Goal: Task Accomplishment & Management: Manage account settings

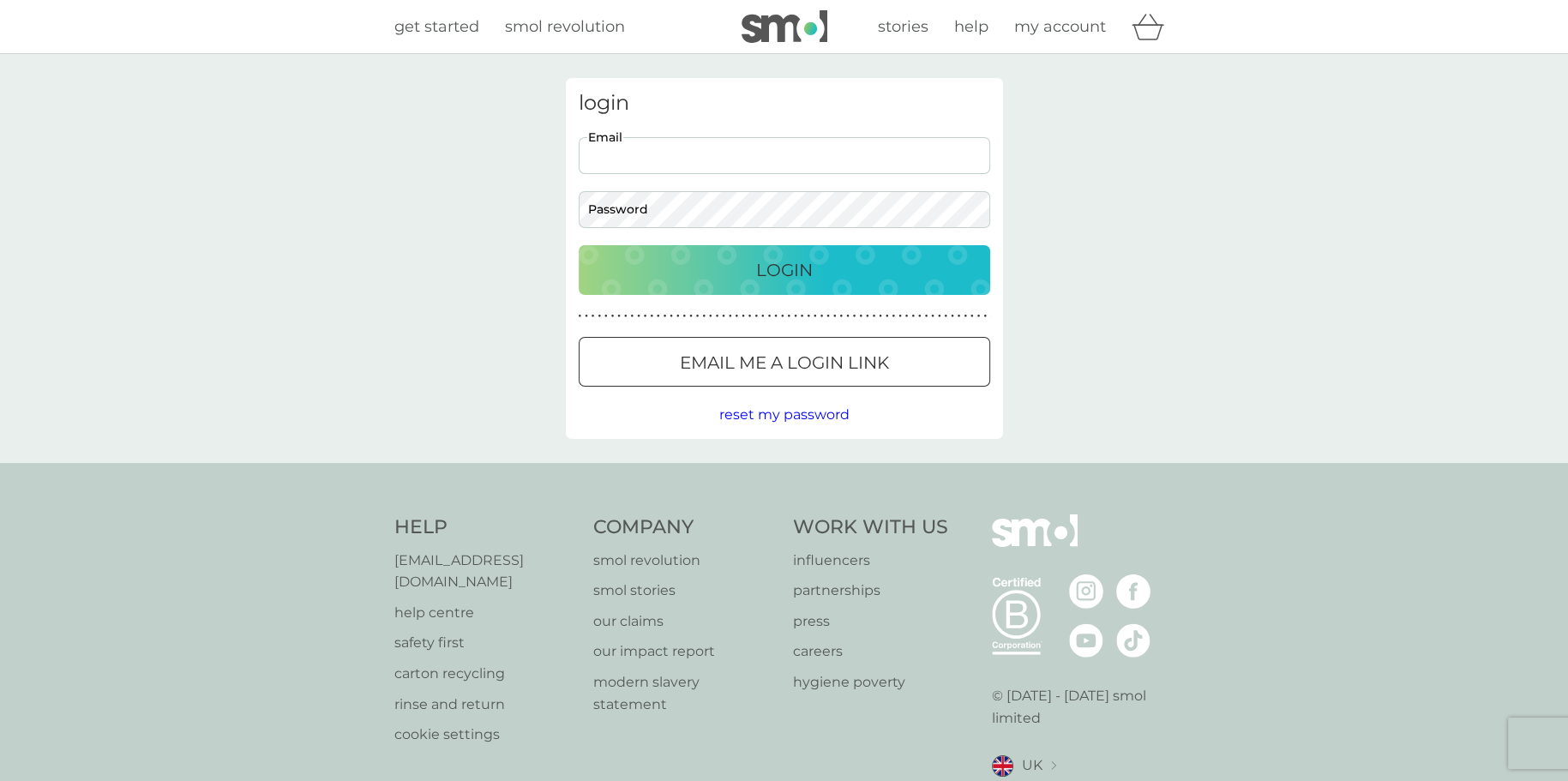
click at [780, 151] on input "Email" at bounding box center [784, 155] width 411 height 36
type input "[PERSON_NAME][EMAIL_ADDRESS][PERSON_NAME][DOMAIN_NAME]"
click at [782, 269] on p "Login" at bounding box center [784, 270] width 56 height 28
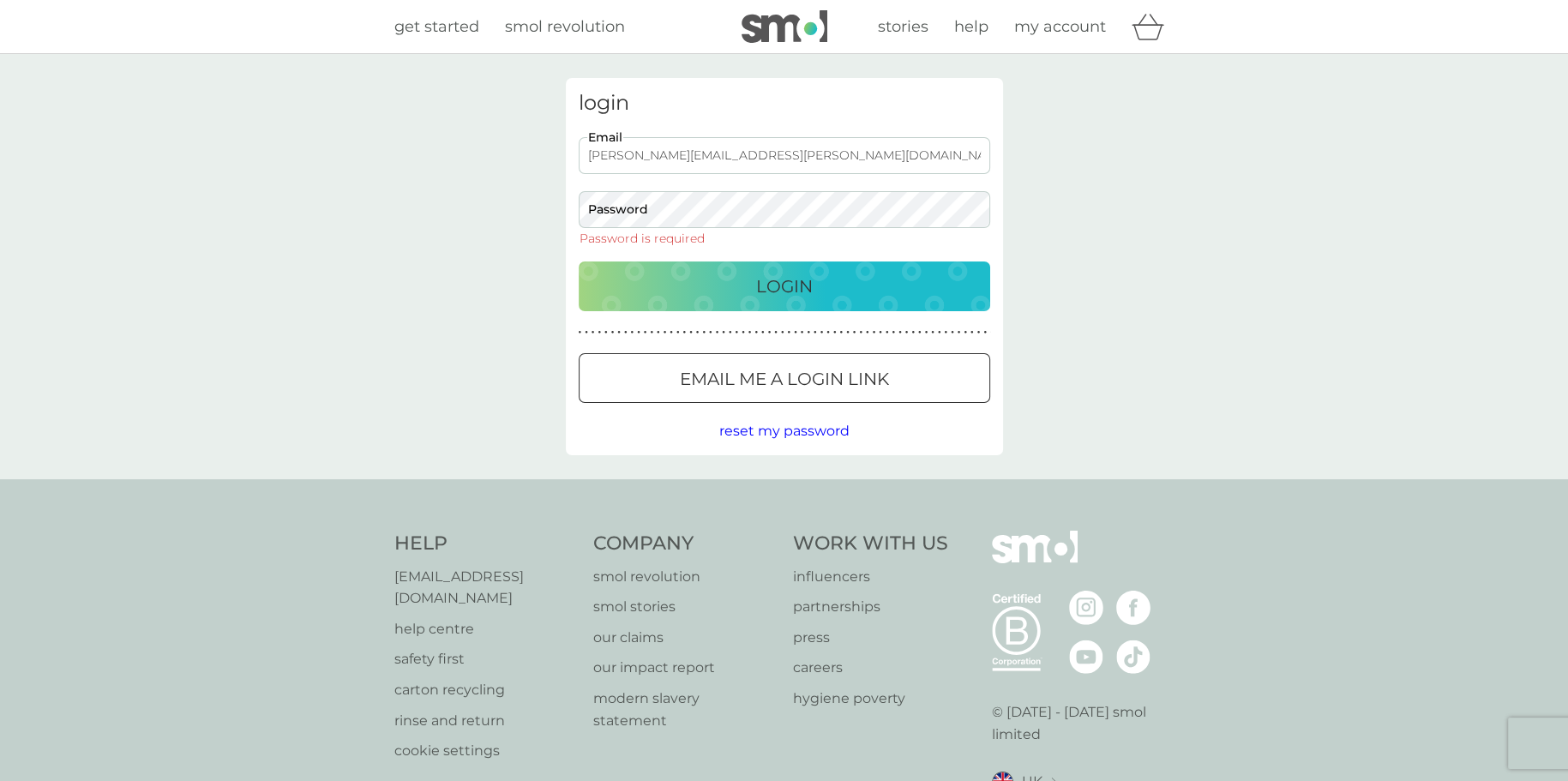
click at [812, 377] on div at bounding box center [784, 379] width 62 height 18
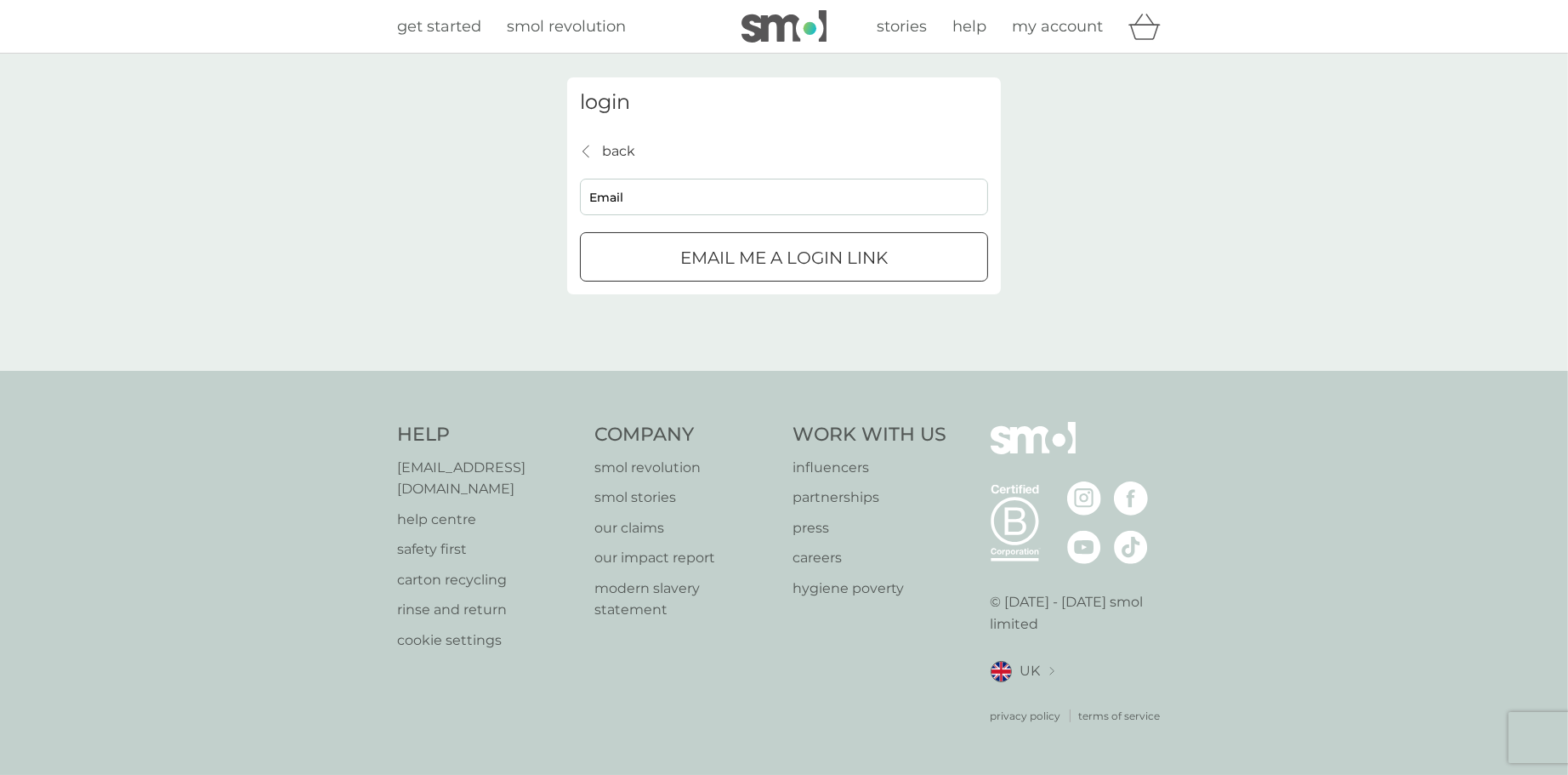
click at [758, 208] on input "Email" at bounding box center [784, 196] width 408 height 36
type input "[PERSON_NAME][EMAIL_ADDRESS][PERSON_NAME][DOMAIN_NAME]"
click at [756, 256] on div "submit" at bounding box center [783, 257] width 61 height 18
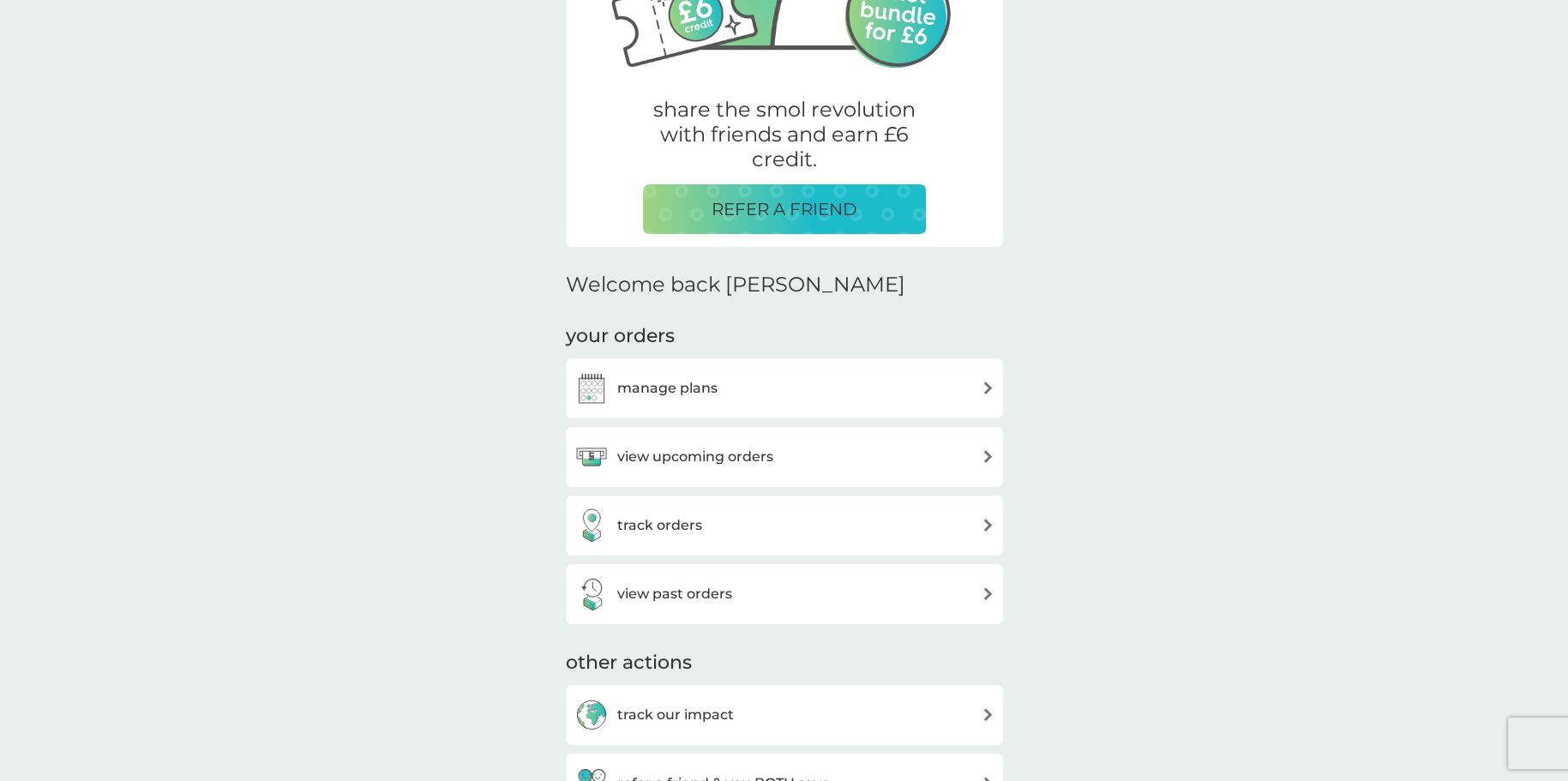
scroll to position [257, 0]
click at [660, 387] on h3 "manage plans" at bounding box center [667, 388] width 101 height 23
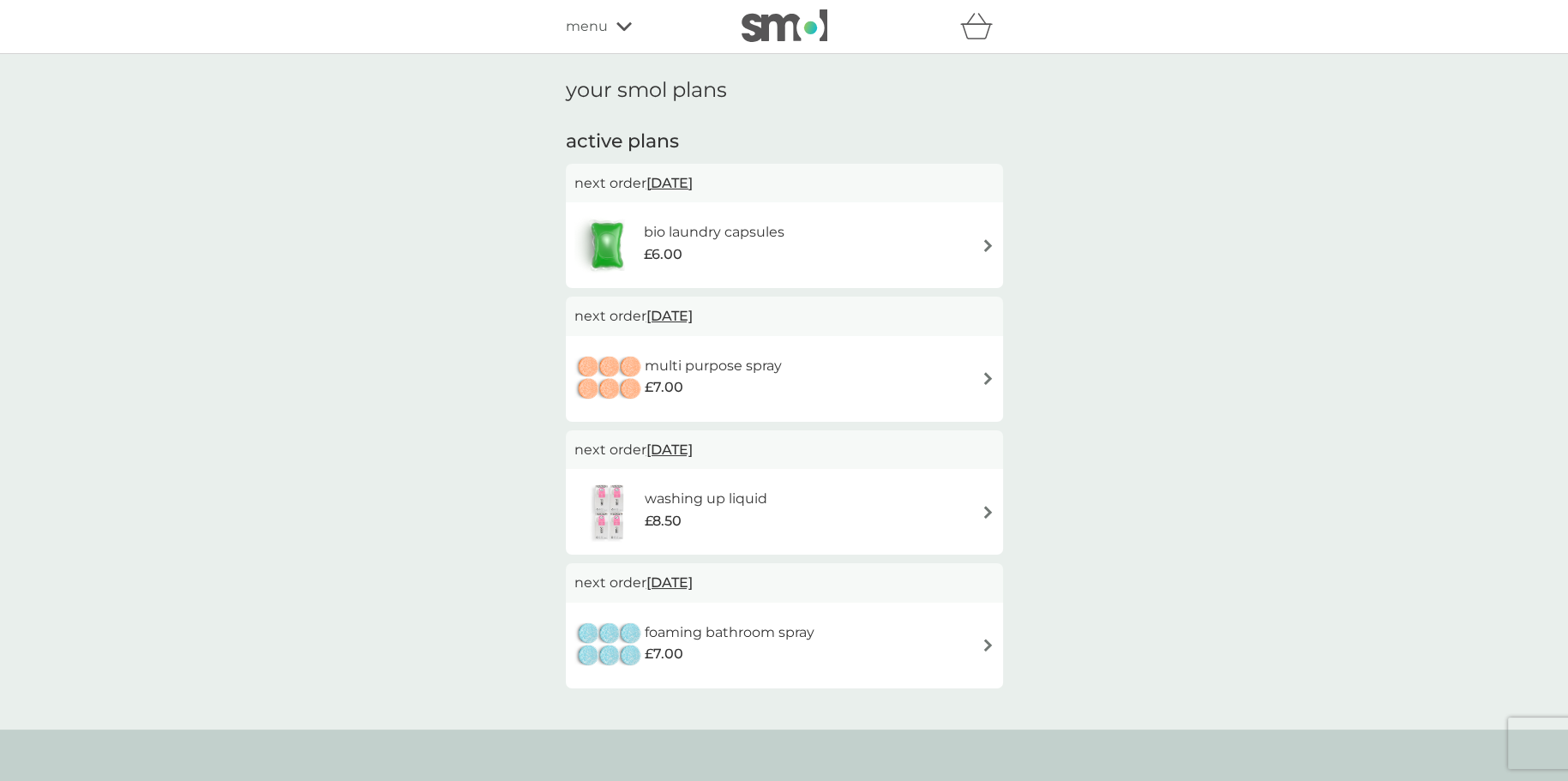
click at [676, 184] on span "3 Nov 2025" at bounding box center [669, 183] width 46 height 34
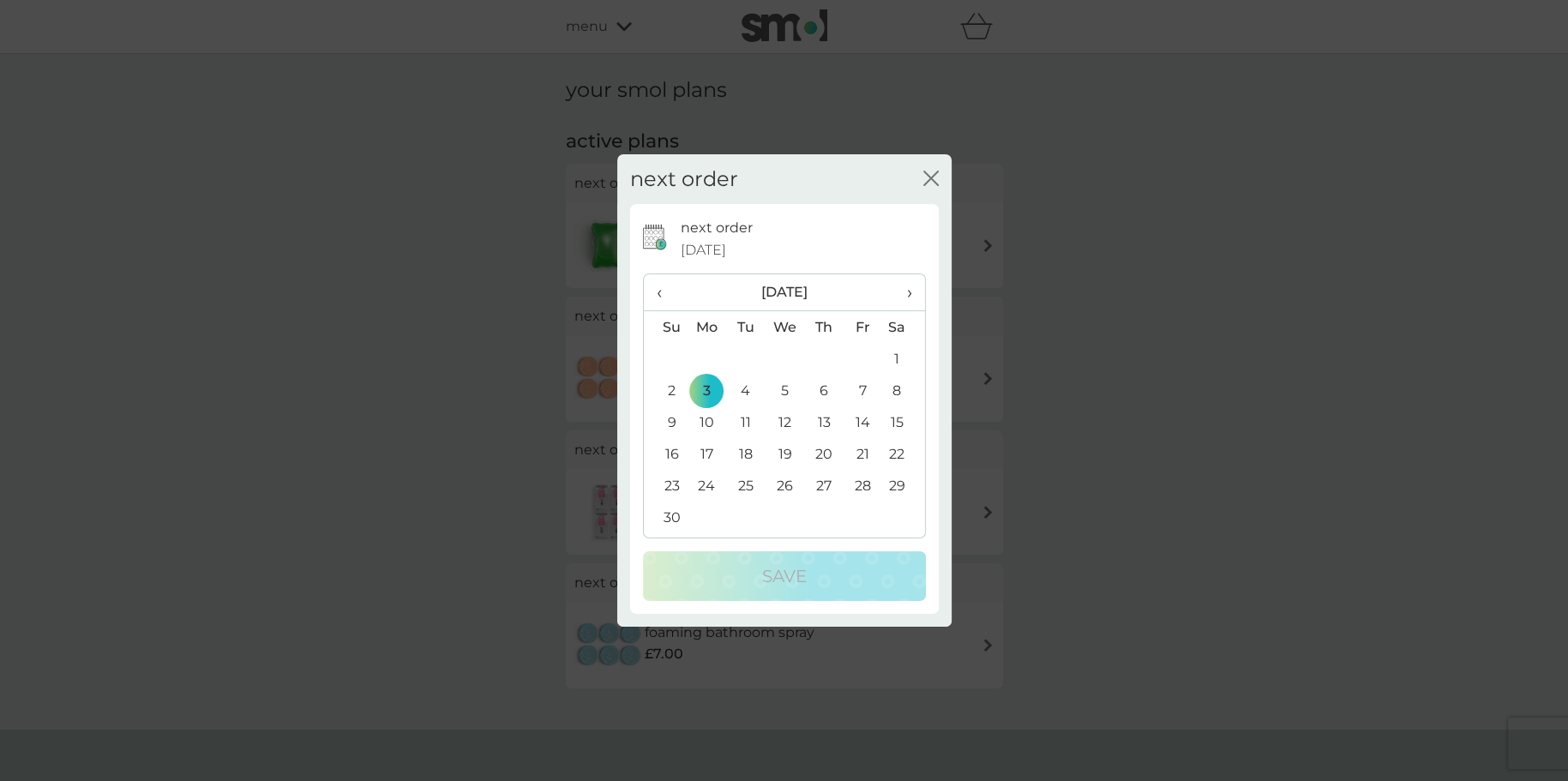
click at [661, 292] on span "‹" at bounding box center [666, 292] width 18 height 36
click at [865, 391] on td "10" at bounding box center [862, 390] width 38 height 32
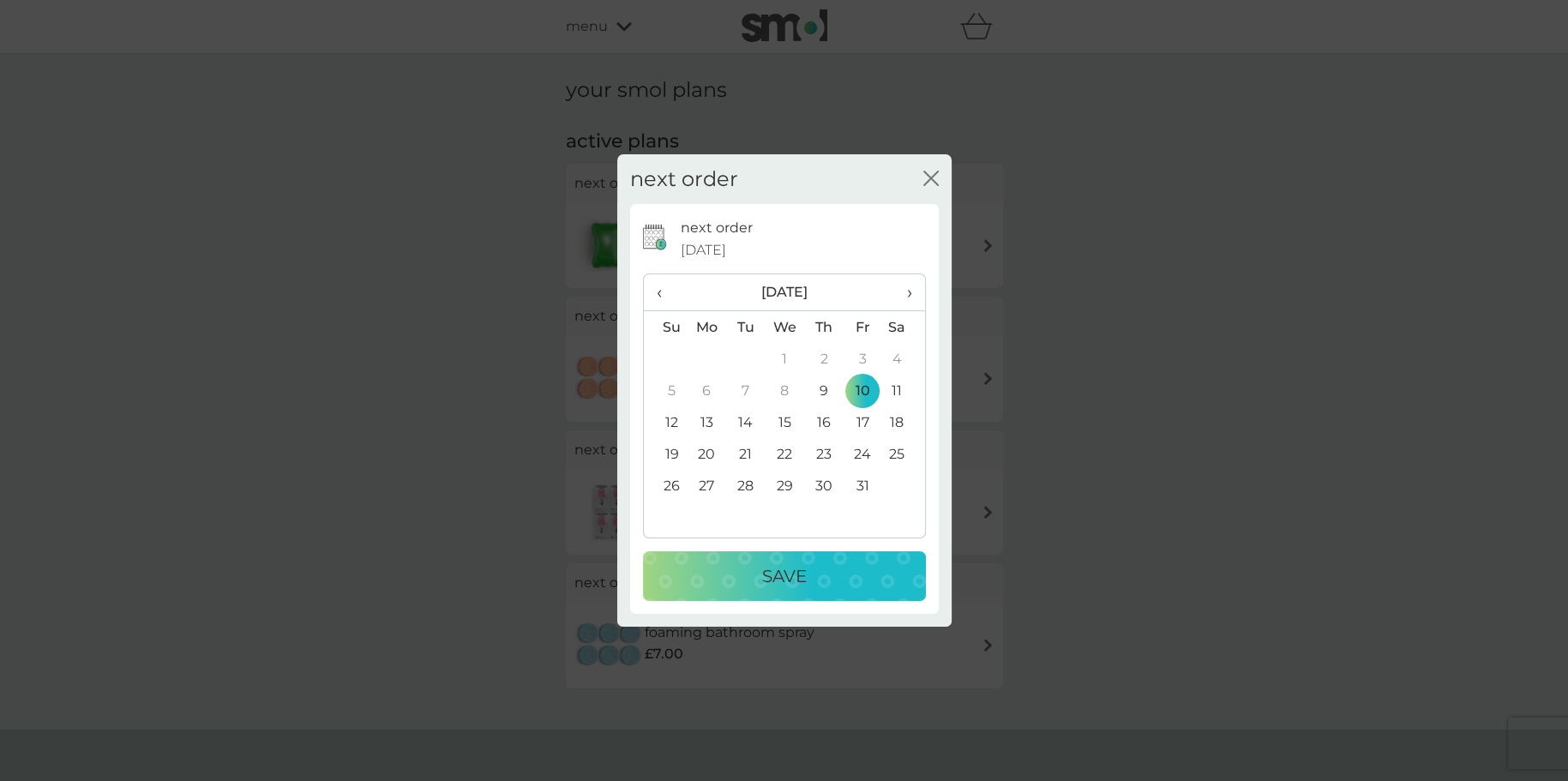
click at [850, 576] on div "Save" at bounding box center [784, 576] width 249 height 28
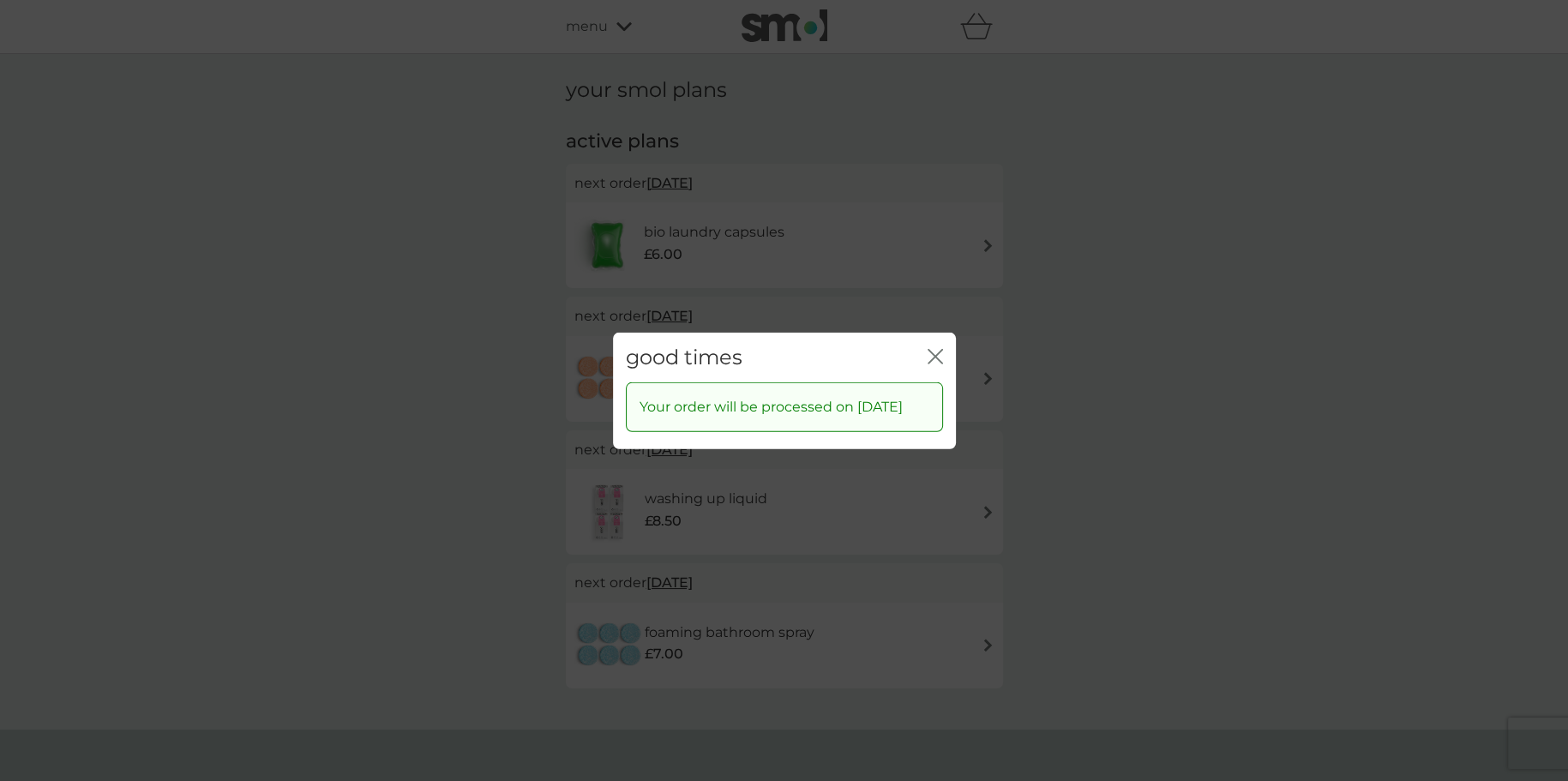
click at [940, 348] on icon "close" at bounding box center [935, 356] width 16 height 16
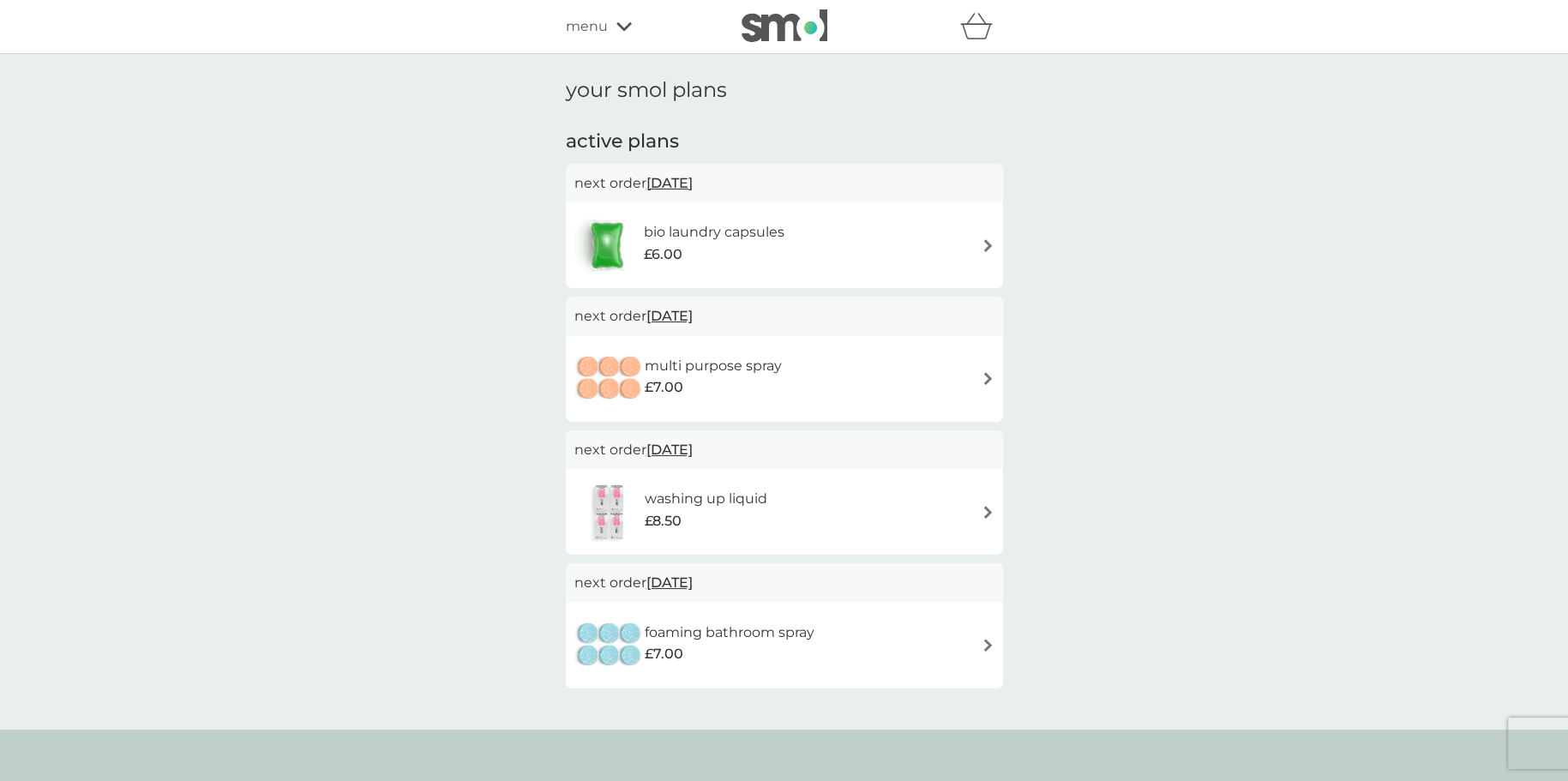
click at [692, 316] on span "15 Nov 2025" at bounding box center [669, 316] width 46 height 34
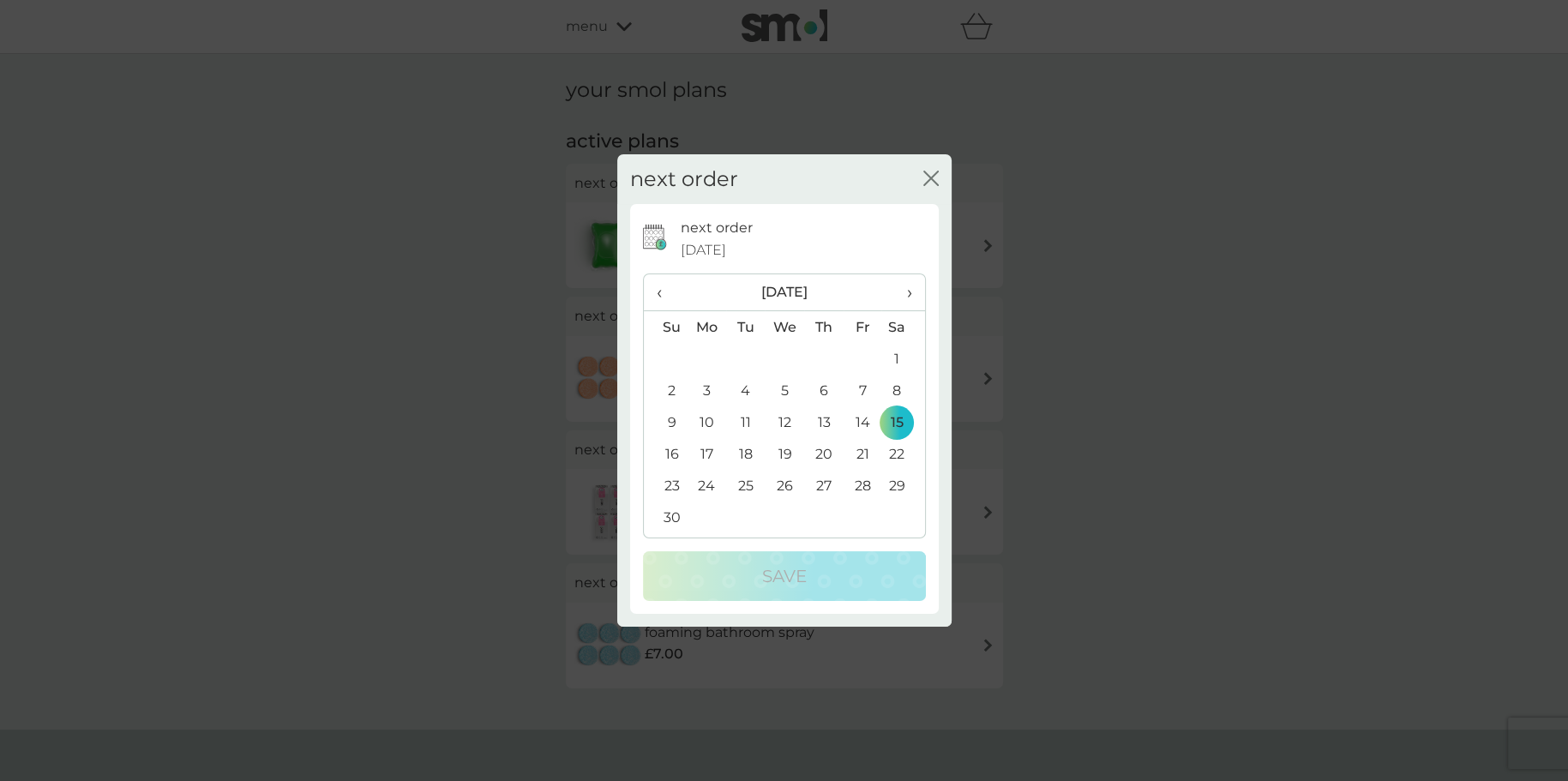
click at [909, 296] on span "›" at bounding box center [902, 292] width 17 height 36
click at [708, 358] on td "1" at bounding box center [706, 358] width 39 height 32
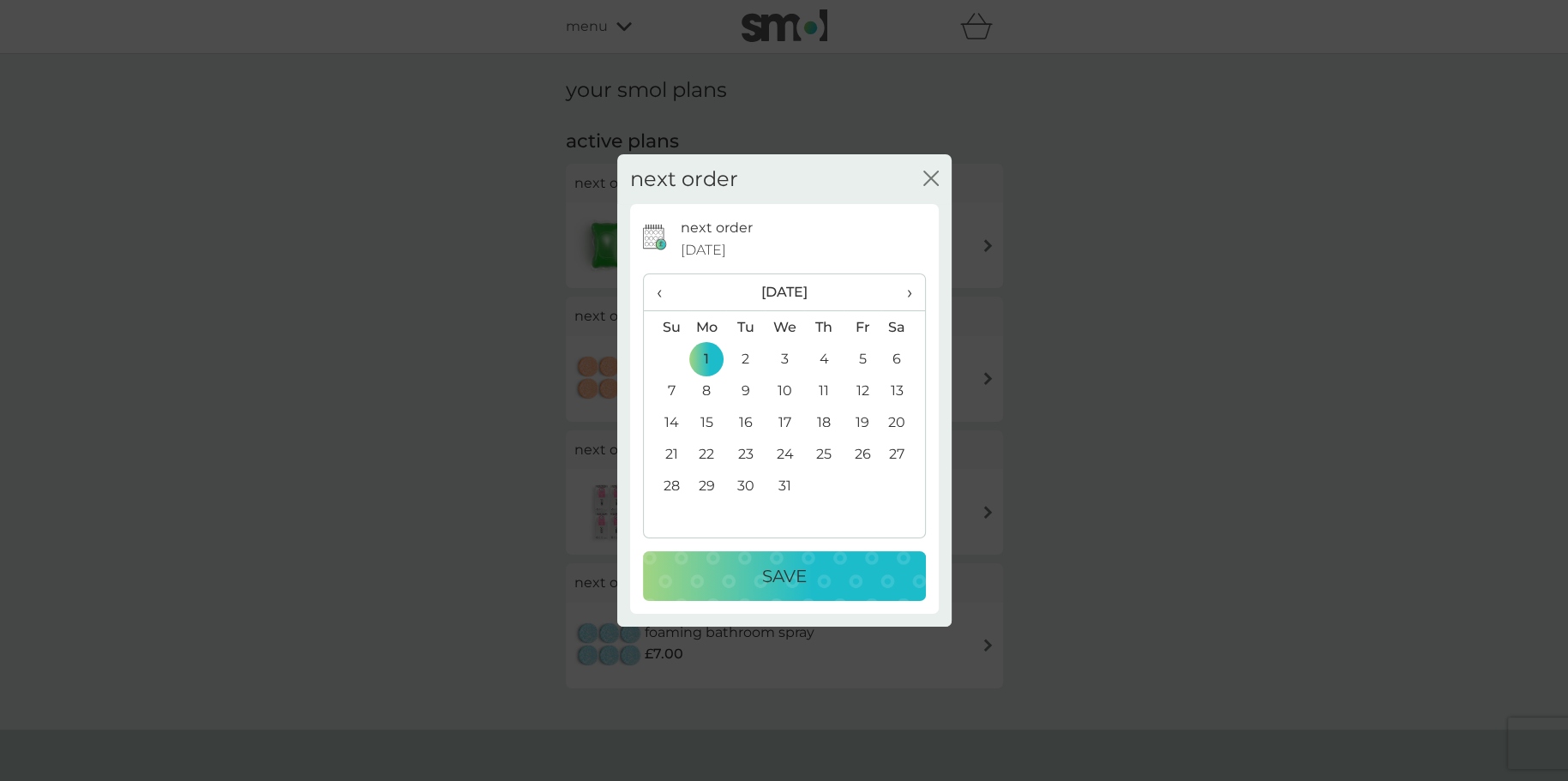
click at [803, 573] on p "Save" at bounding box center [784, 576] width 44 height 28
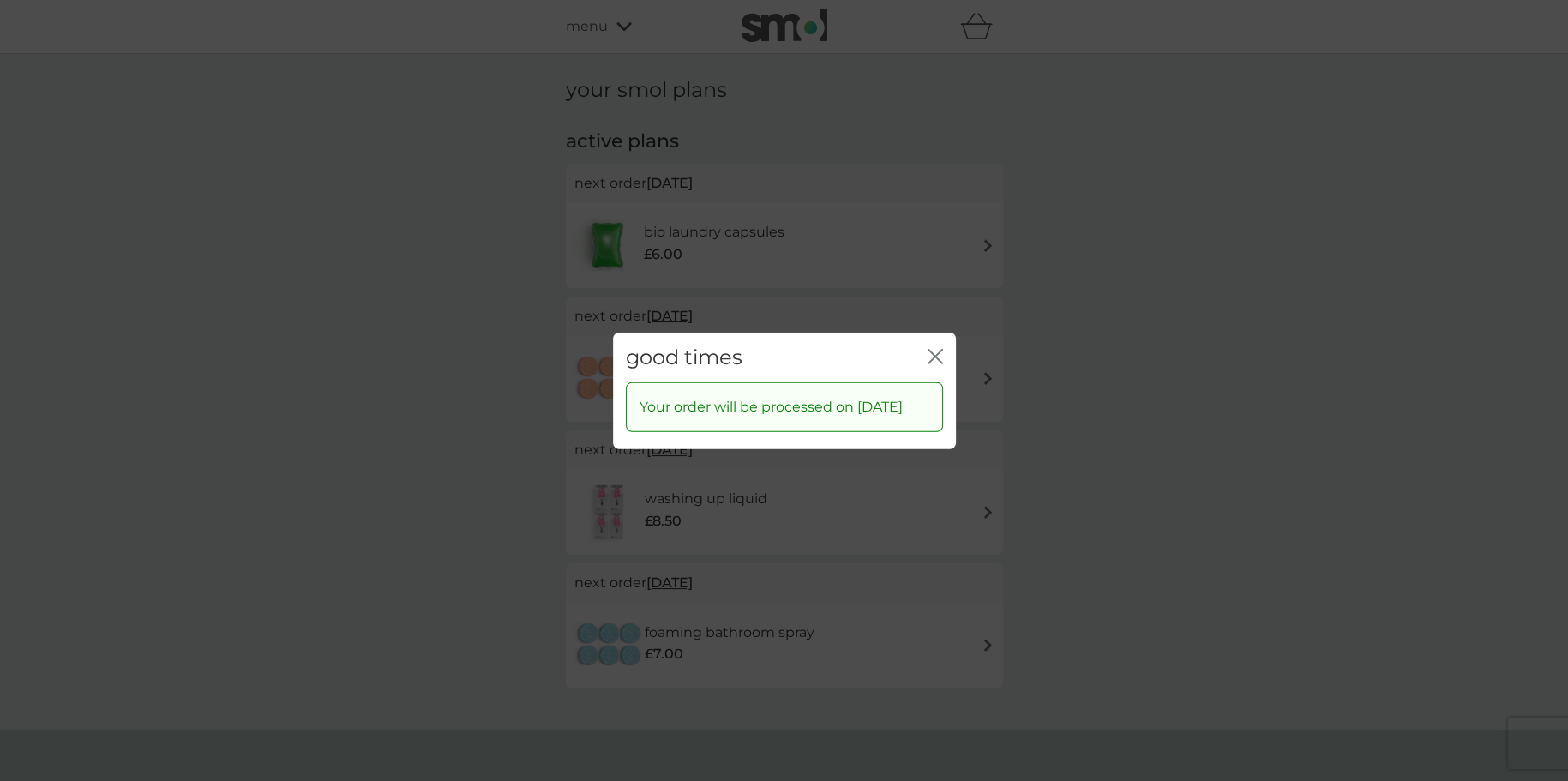
click at [933, 348] on icon "close" at bounding box center [935, 356] width 16 height 16
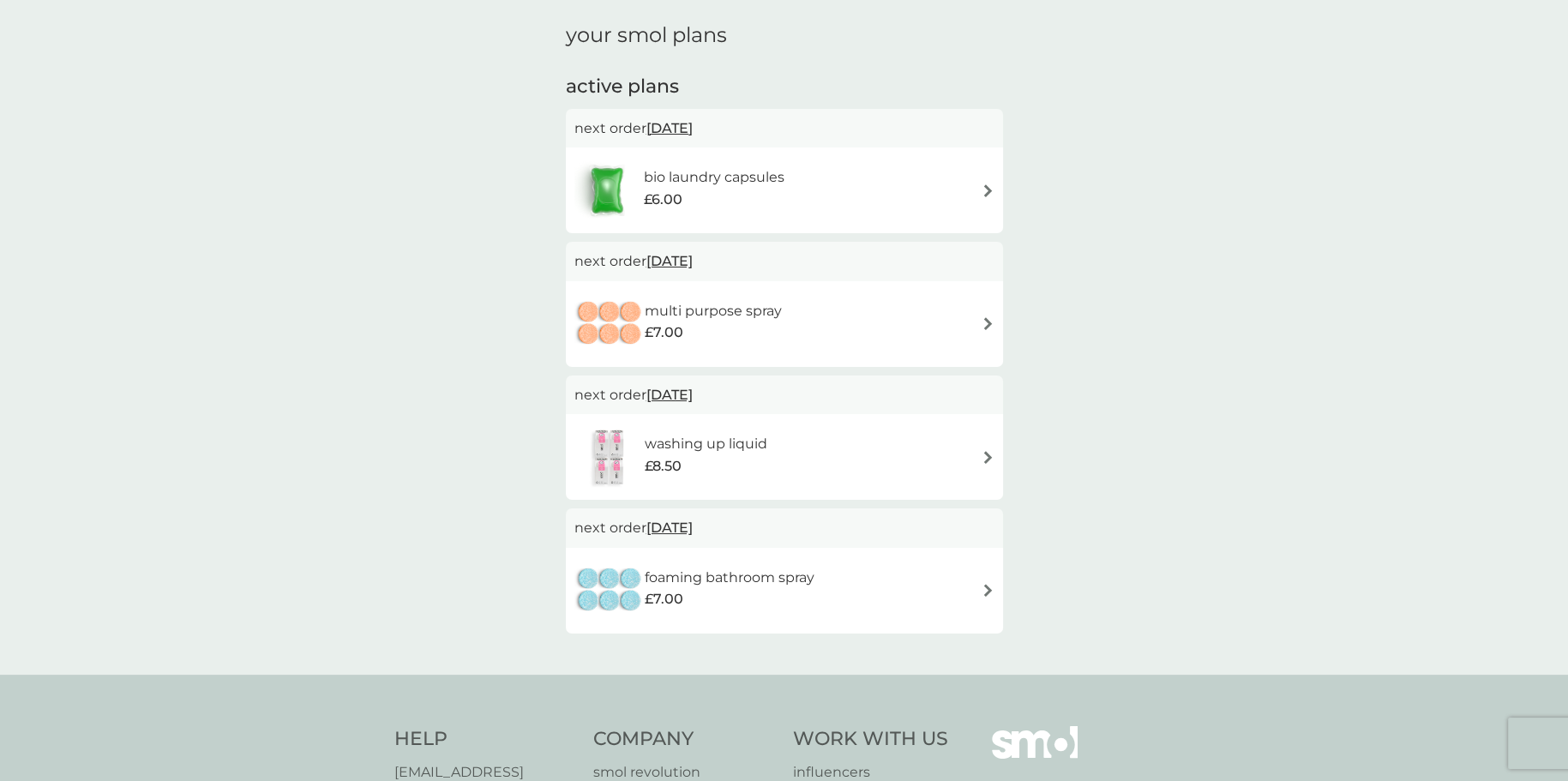
scroll to position [85, 0]
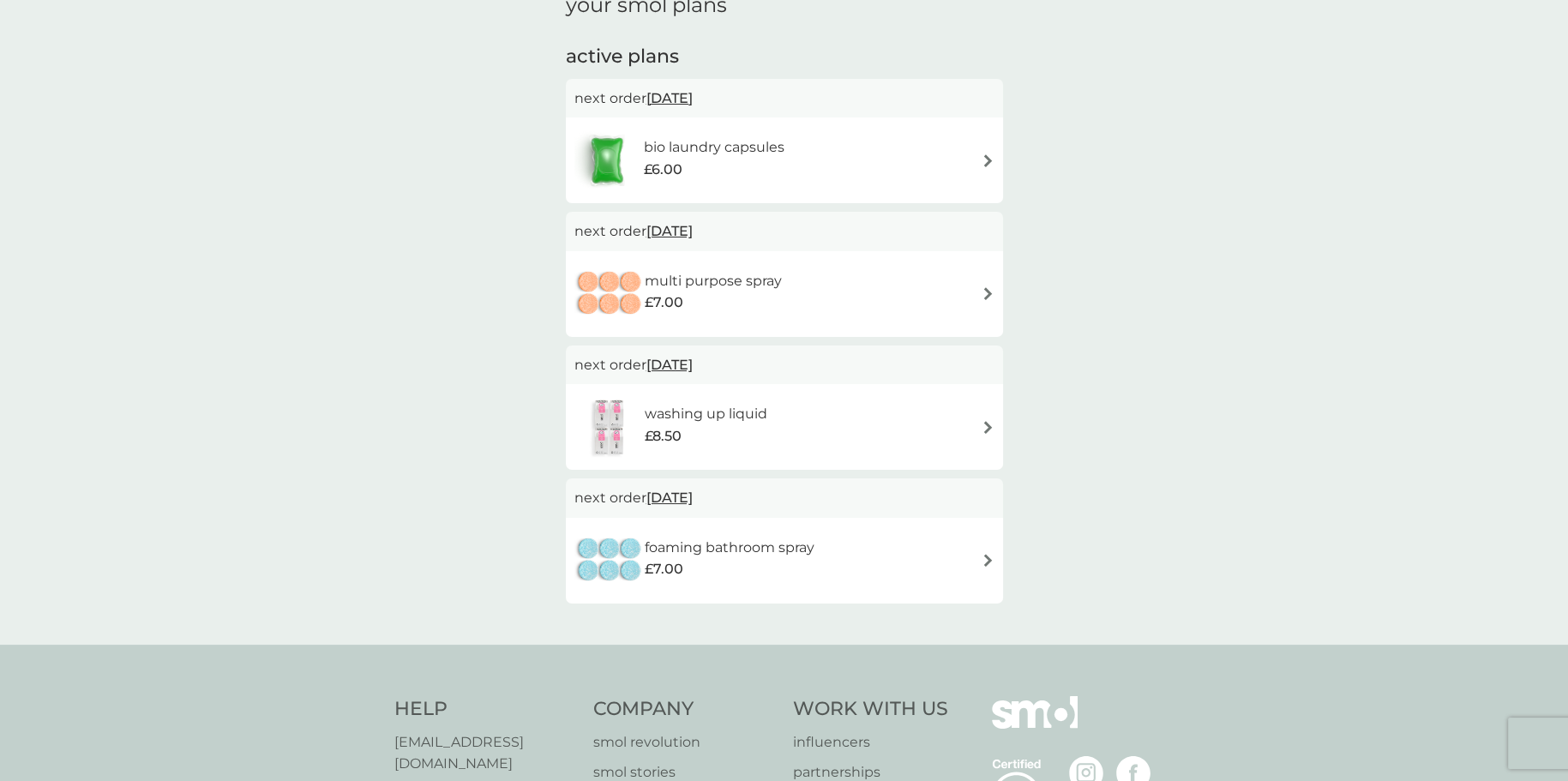
click at [692, 364] on span "20 Jan 2026" at bounding box center [669, 364] width 46 height 34
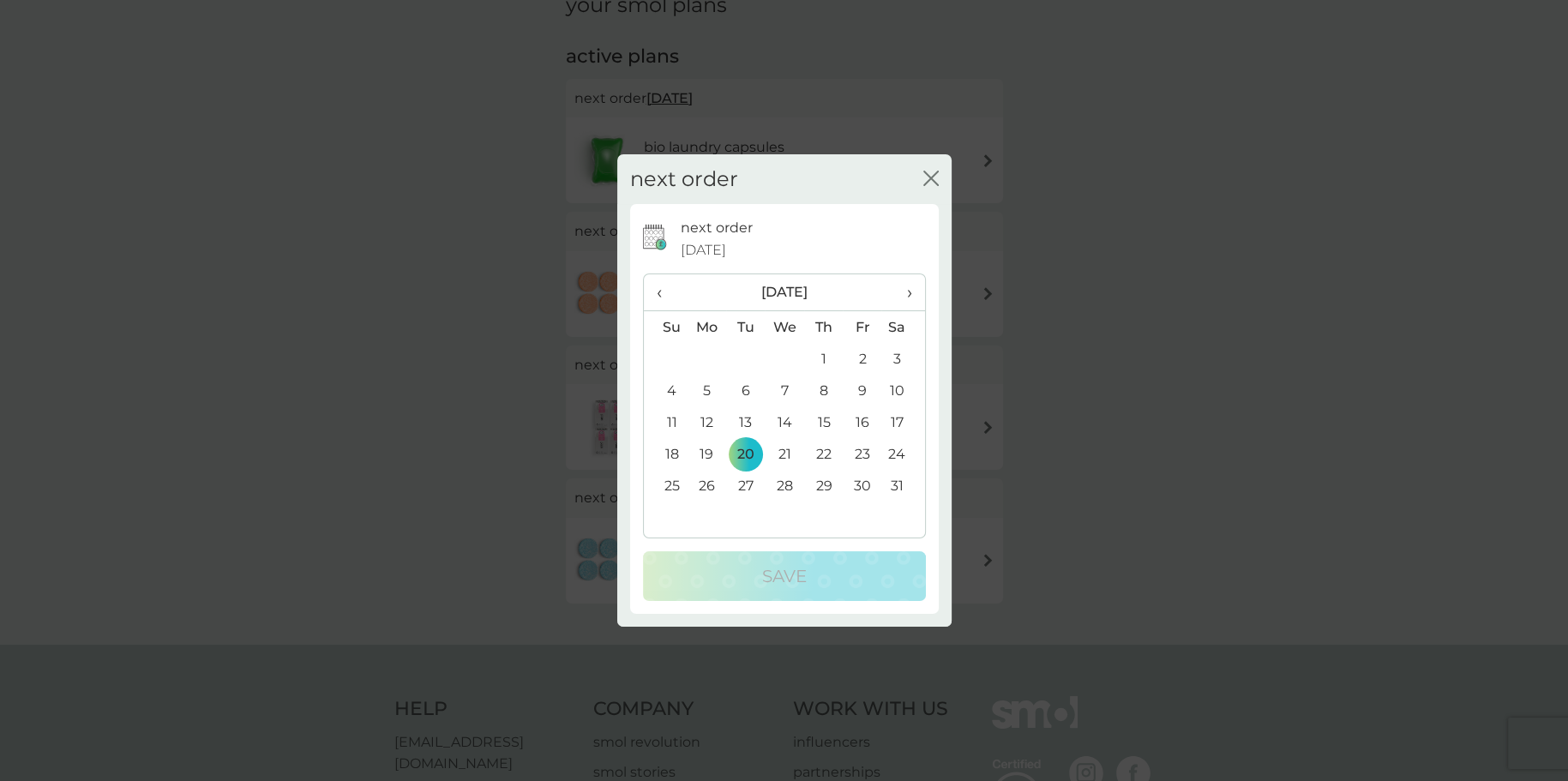
click at [907, 294] on span "›" at bounding box center [902, 292] width 17 height 36
click at [675, 389] on td "1" at bounding box center [666, 390] width 43 height 32
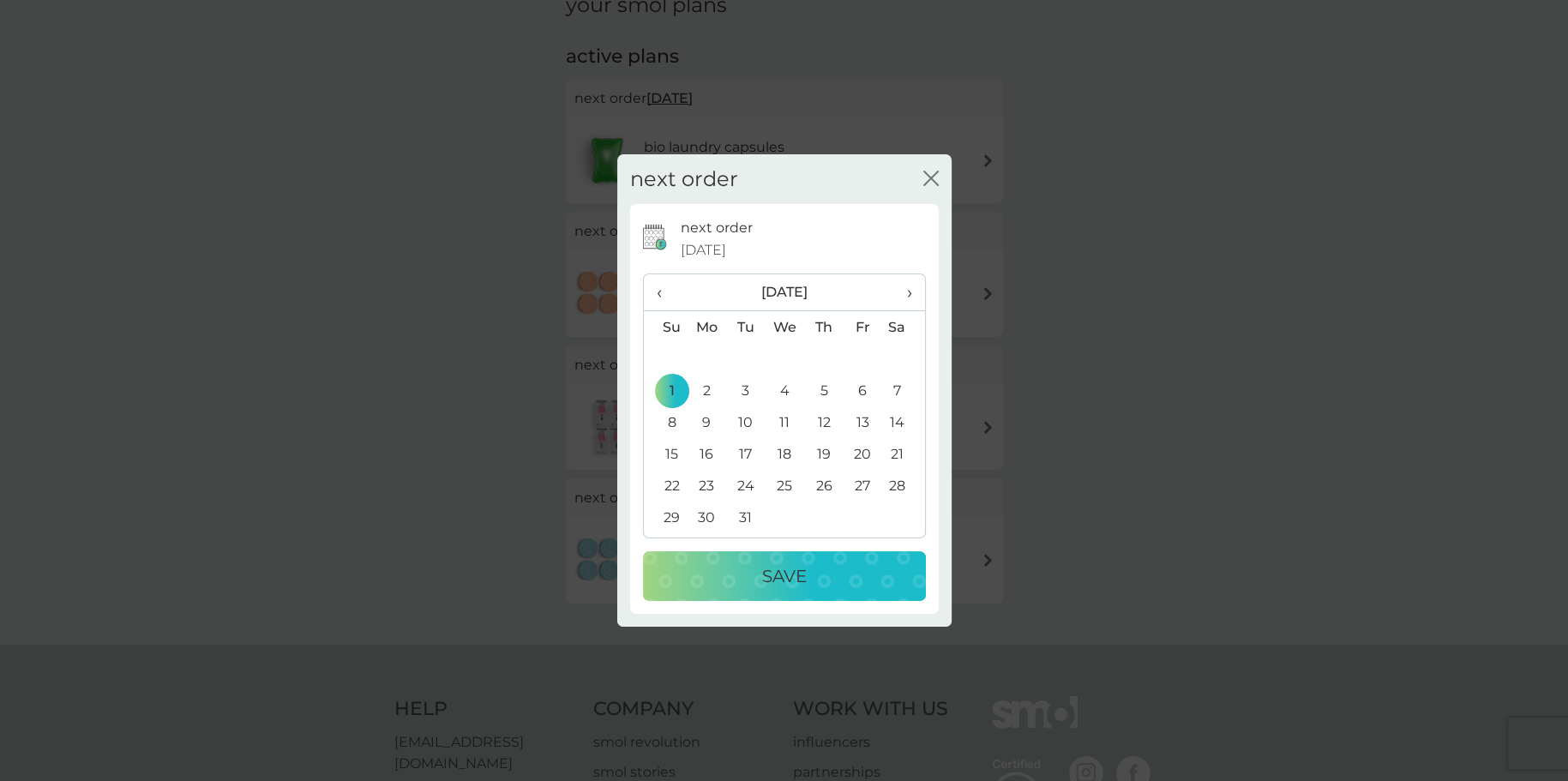
click at [812, 573] on div "Save" at bounding box center [784, 576] width 249 height 28
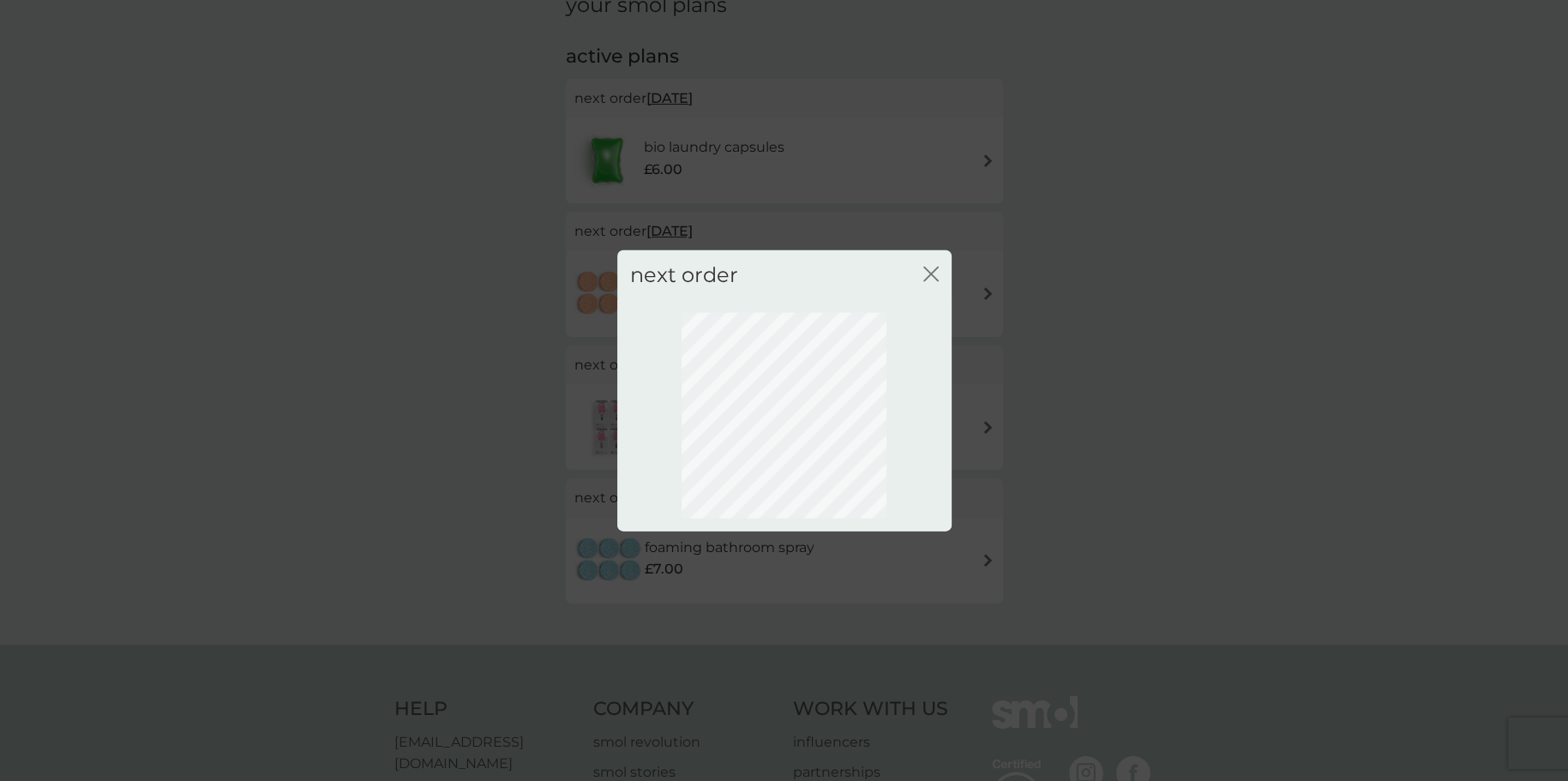
scroll to position [0, 0]
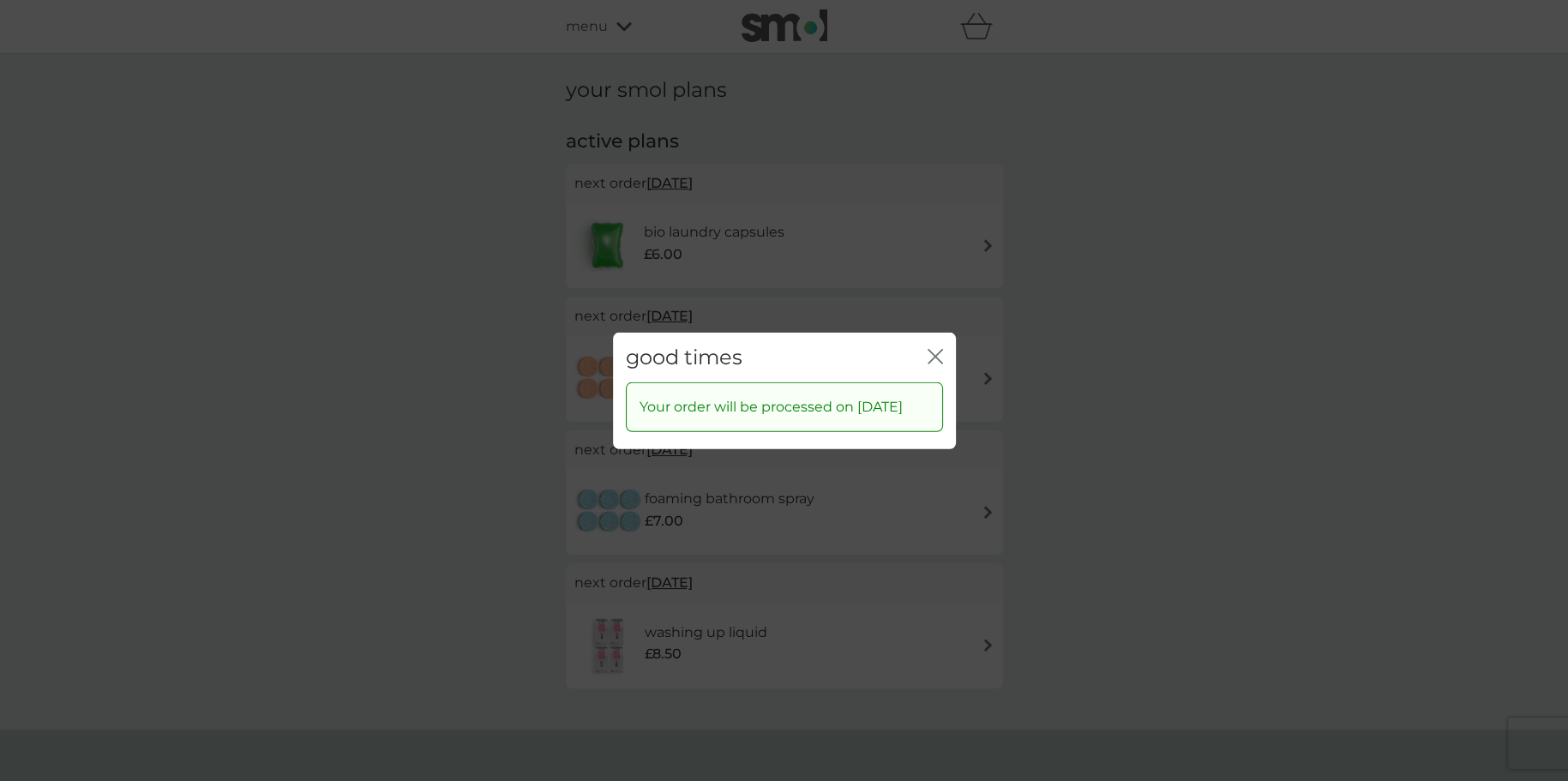
click at [940, 348] on icon "close" at bounding box center [935, 356] width 16 height 16
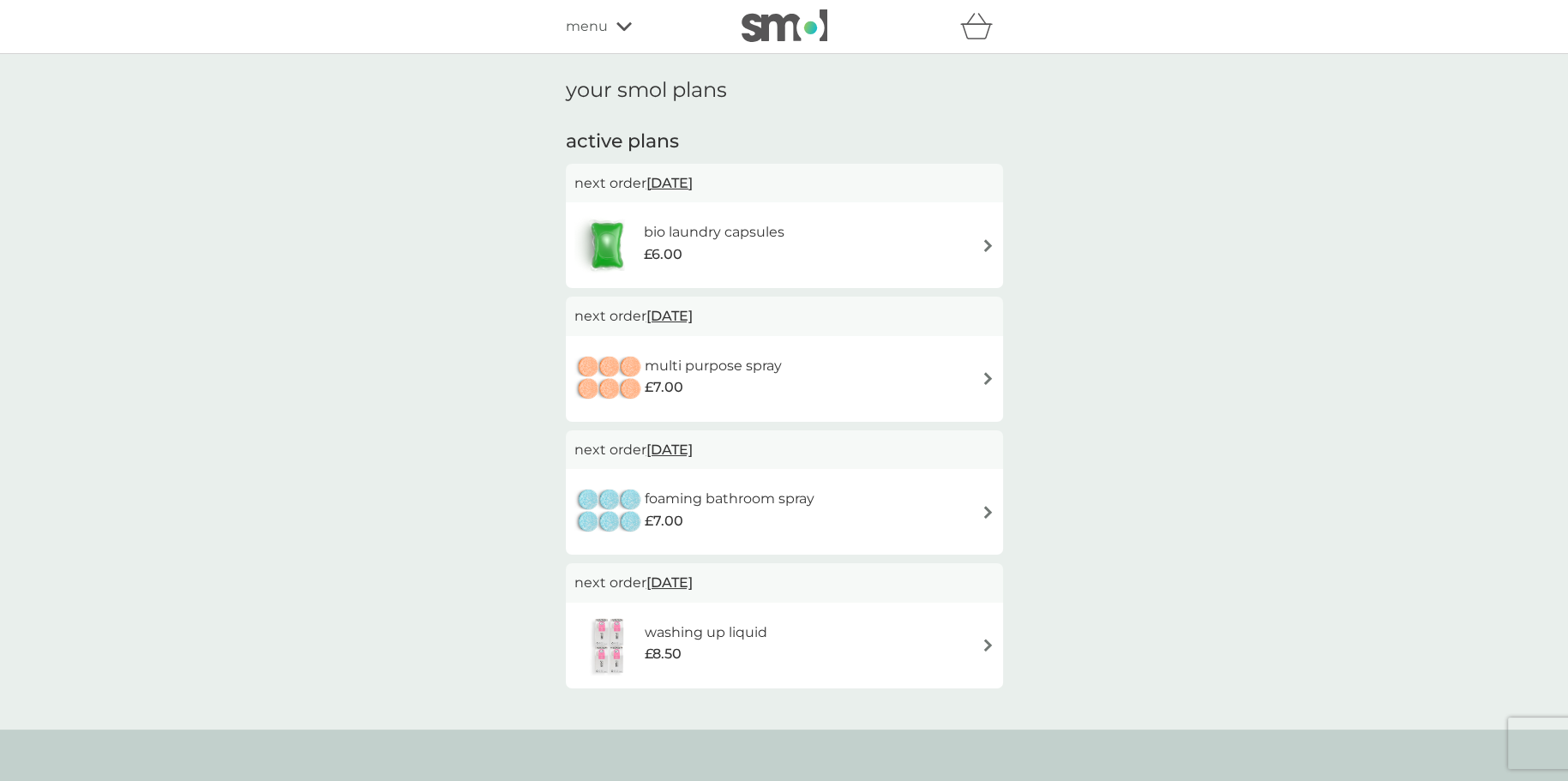
click at [692, 454] on span "20 Jan 2026" at bounding box center [669, 450] width 46 height 34
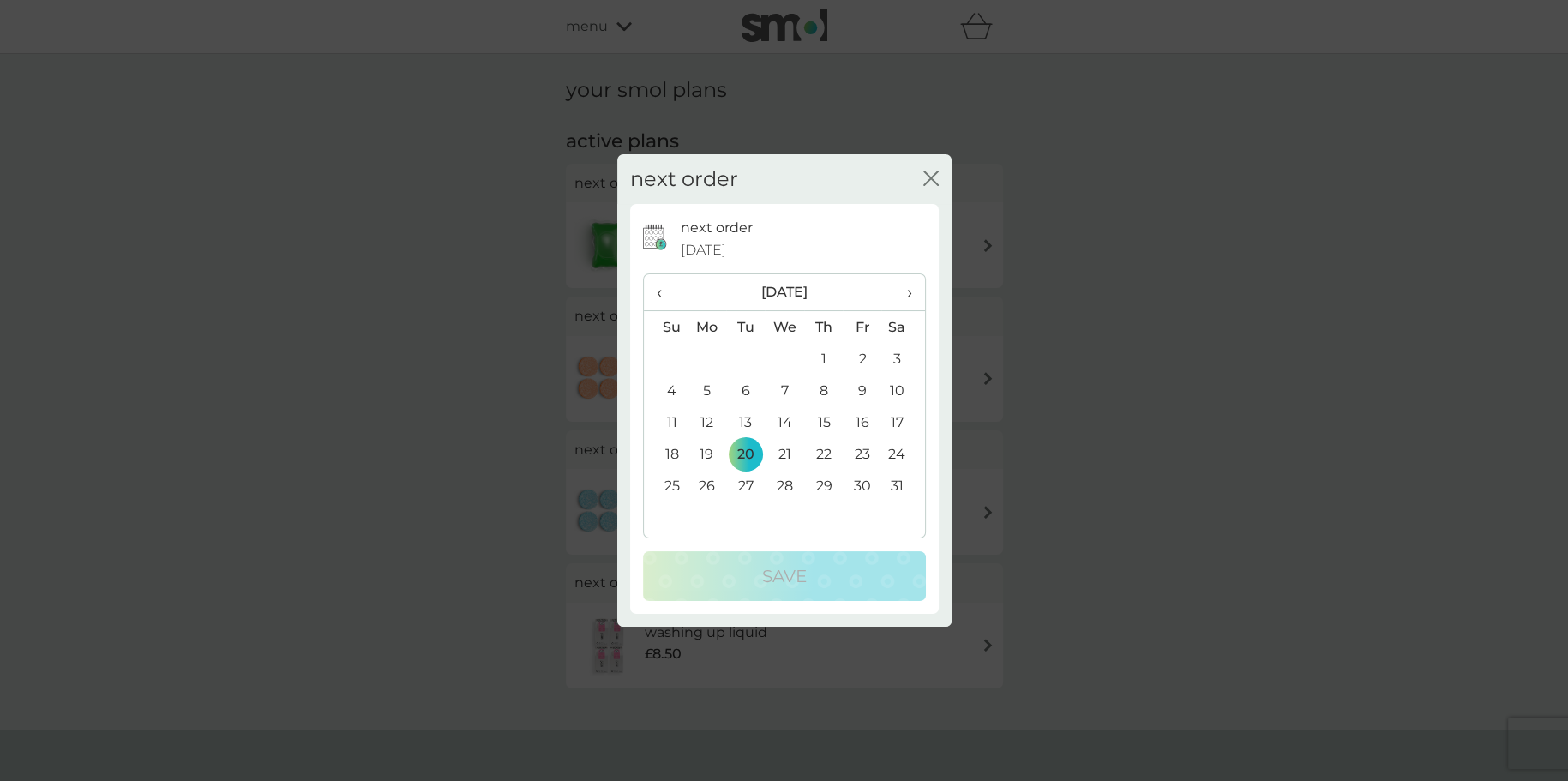
click at [658, 296] on span "‹" at bounding box center [666, 292] width 18 height 36
click at [708, 355] on td "1" at bounding box center [706, 358] width 39 height 32
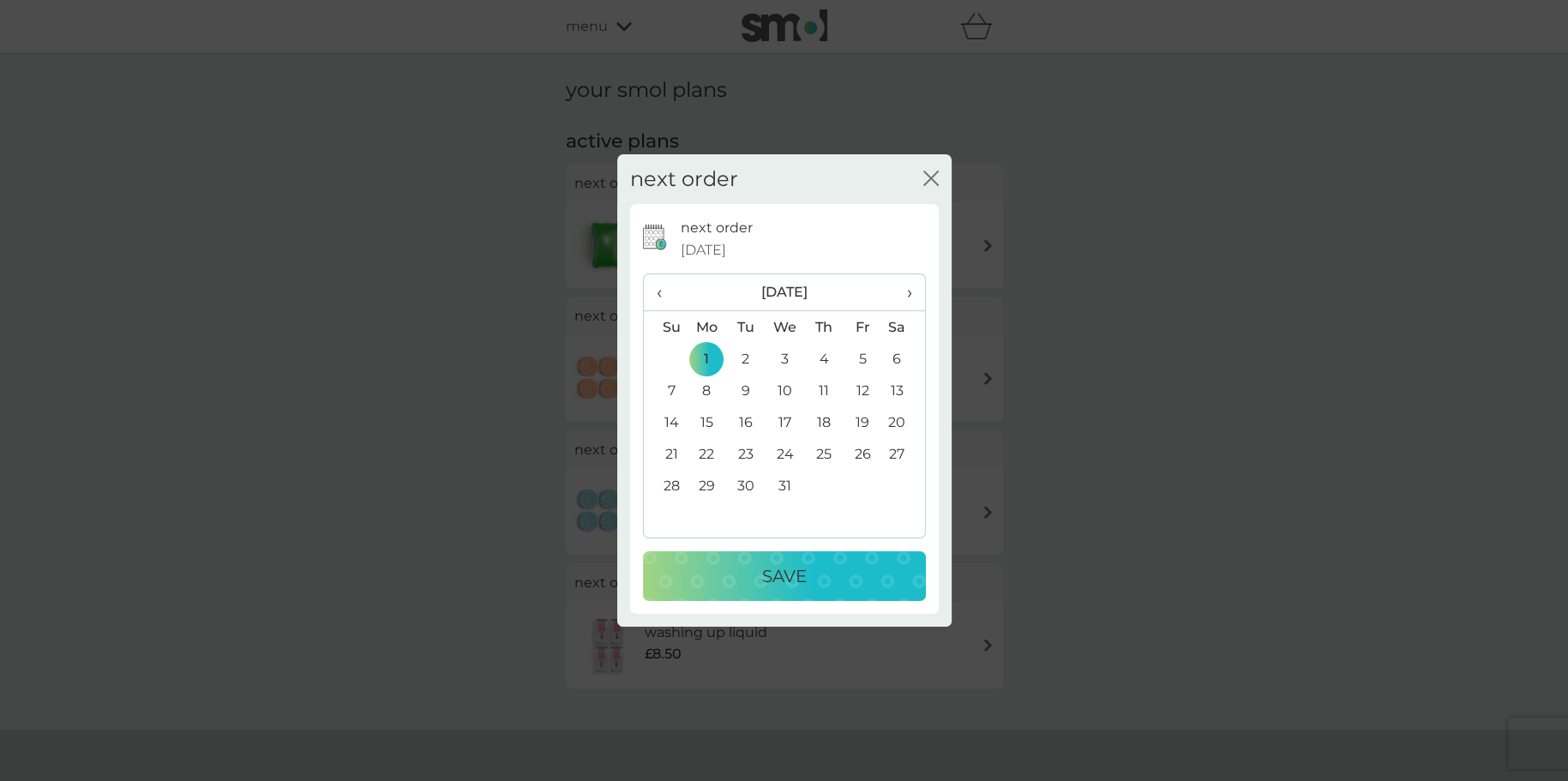
click at [784, 572] on p "Save" at bounding box center [784, 576] width 44 height 28
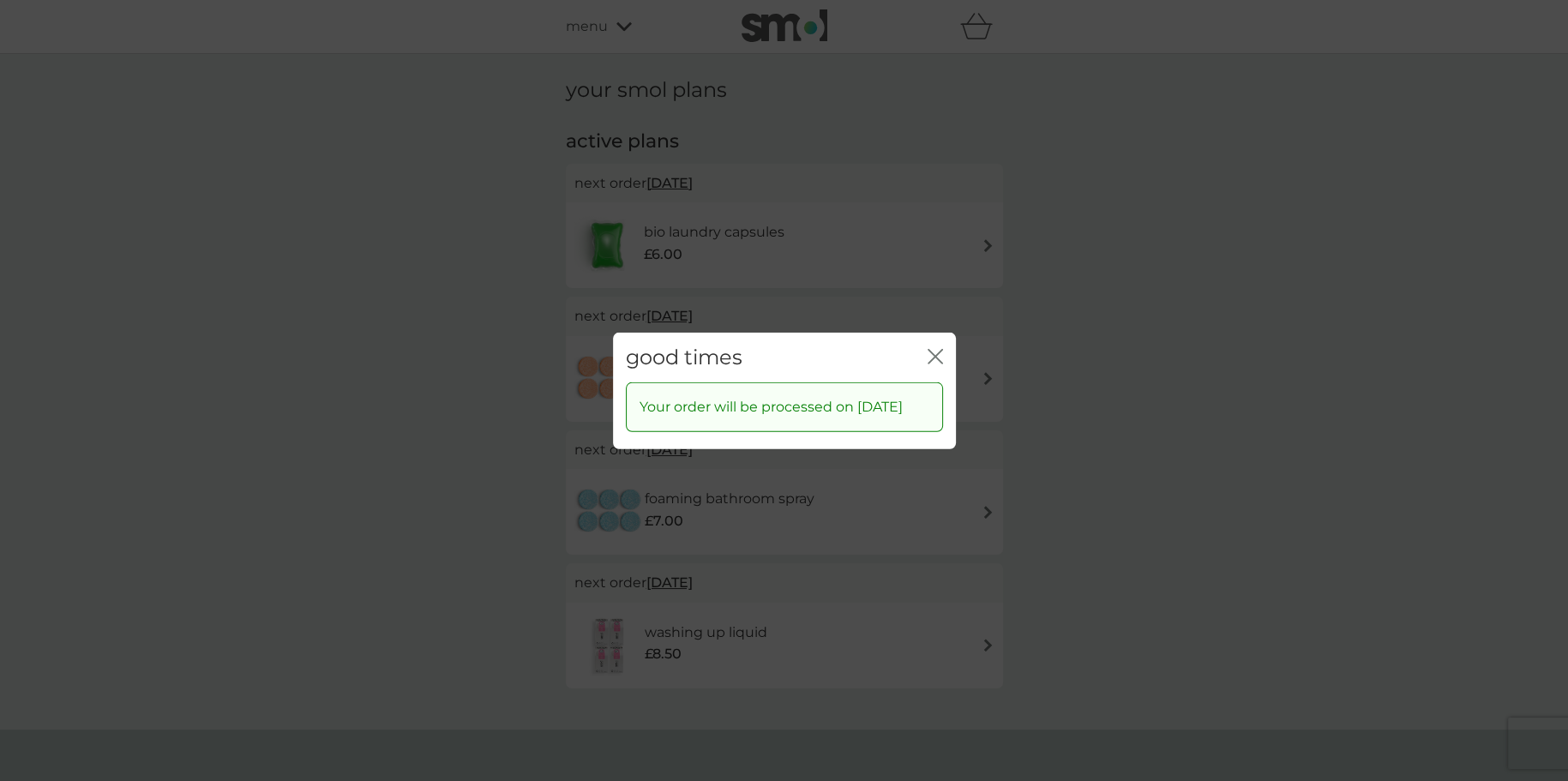
click at [940, 348] on icon "close" at bounding box center [935, 356] width 16 height 16
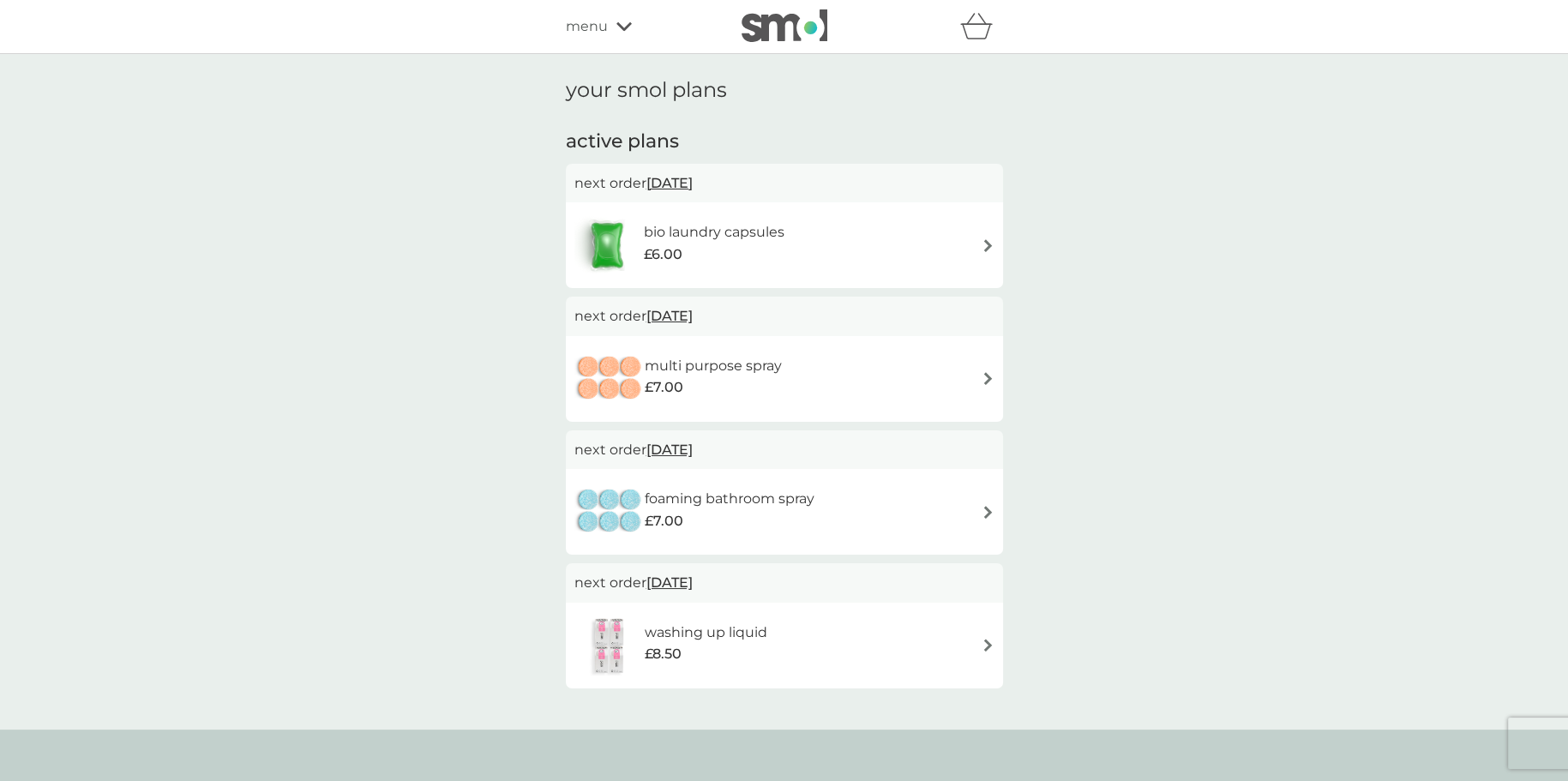
click at [948, 259] on div "bio laundry capsules £6.00" at bounding box center [784, 245] width 420 height 60
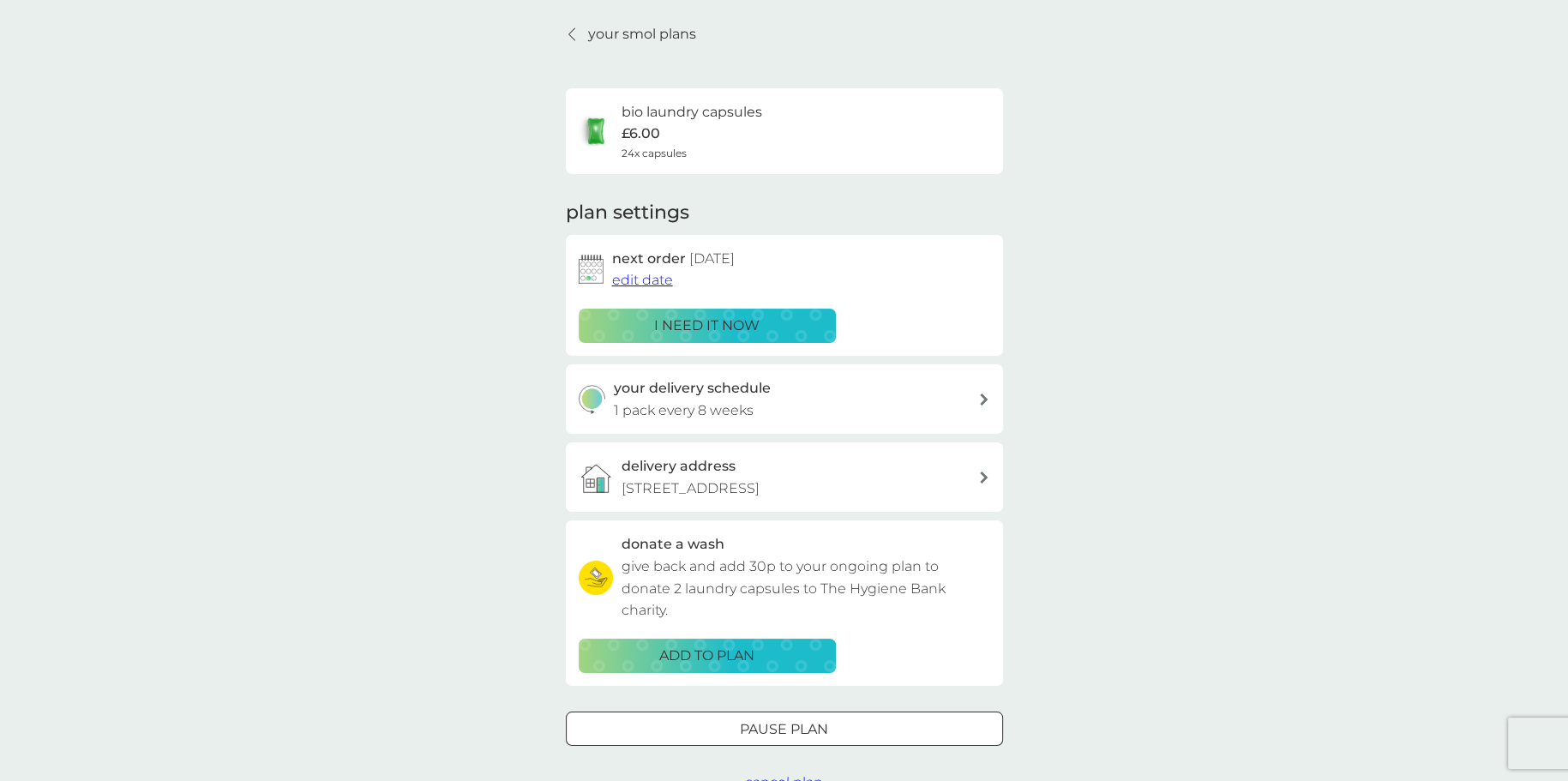
scroll to position [85, 0]
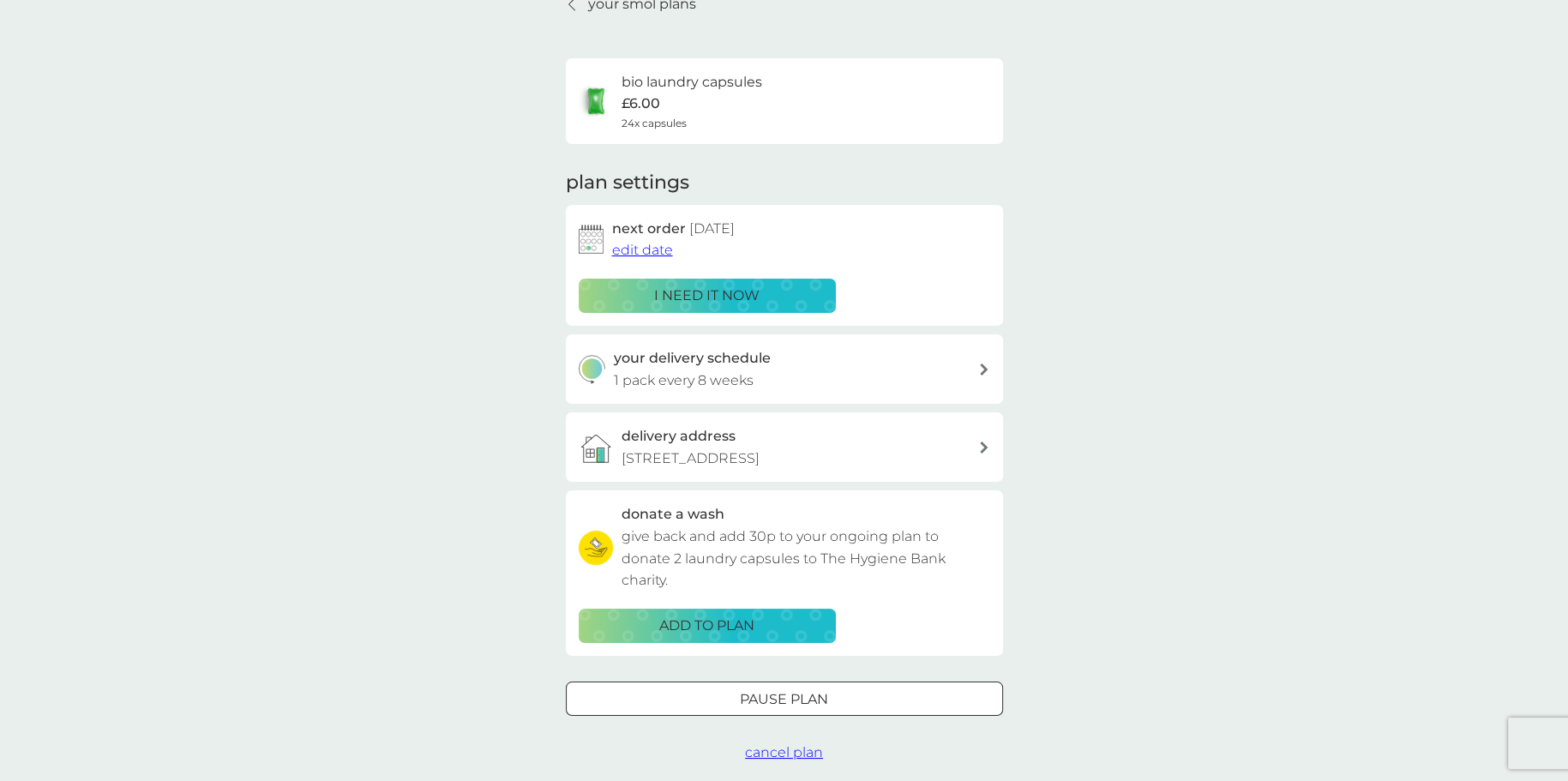
click at [948, 378] on div "your delivery schedule 1 pack every 8 weeks" at bounding box center [796, 369] width 364 height 43
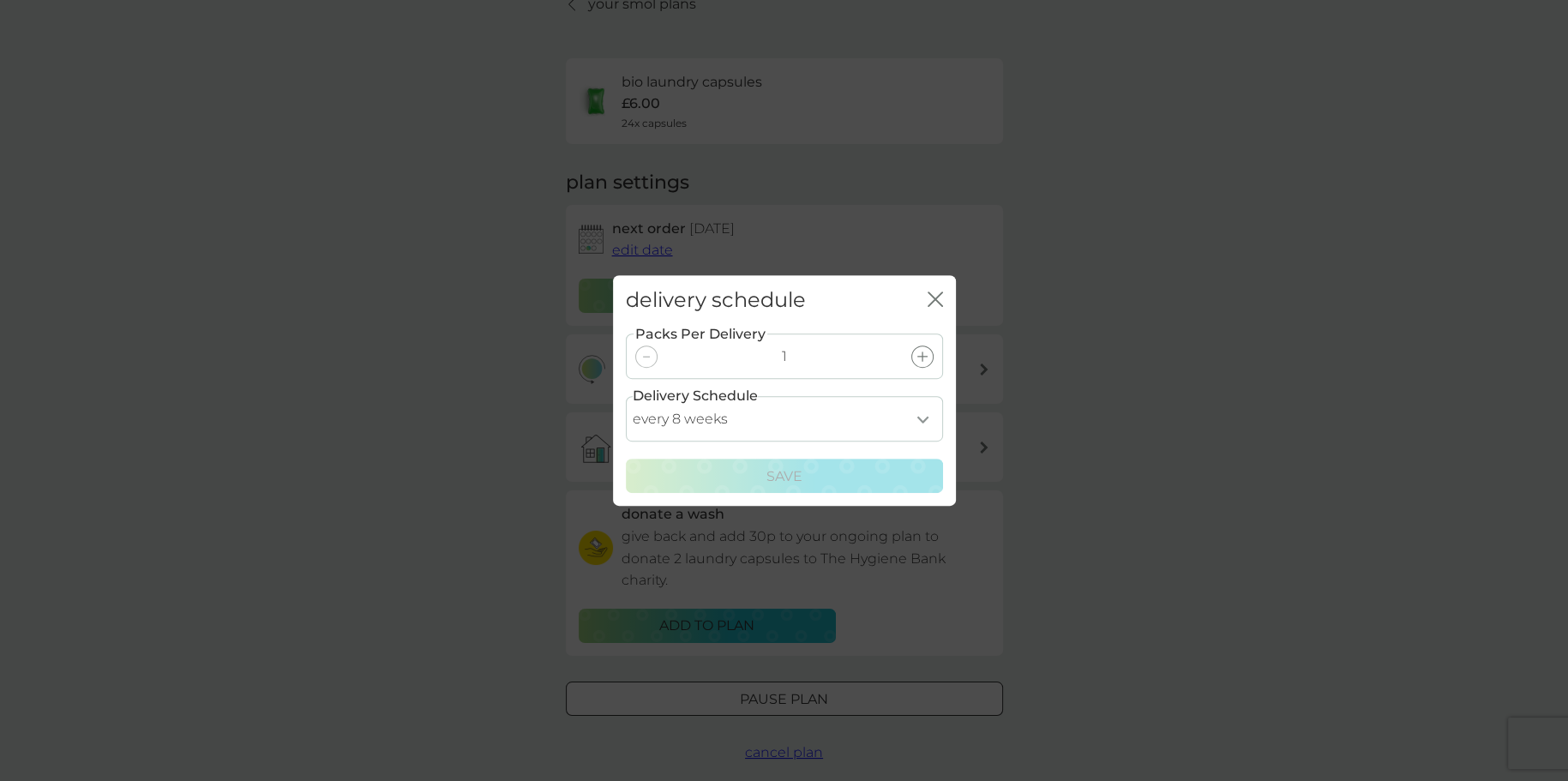
click at [928, 418] on select "every 1 week every 2 weeks every 3 weeks every 4 weeks every 5 weeks every 6 we…" at bounding box center [784, 418] width 318 height 45
select select "28"
click at [626, 396] on select "every 1 week every 2 weeks every 3 weeks every 4 weeks every 5 weeks every 6 we…" at bounding box center [784, 418] width 318 height 45
click at [849, 475] on div "Save" at bounding box center [784, 476] width 295 height 23
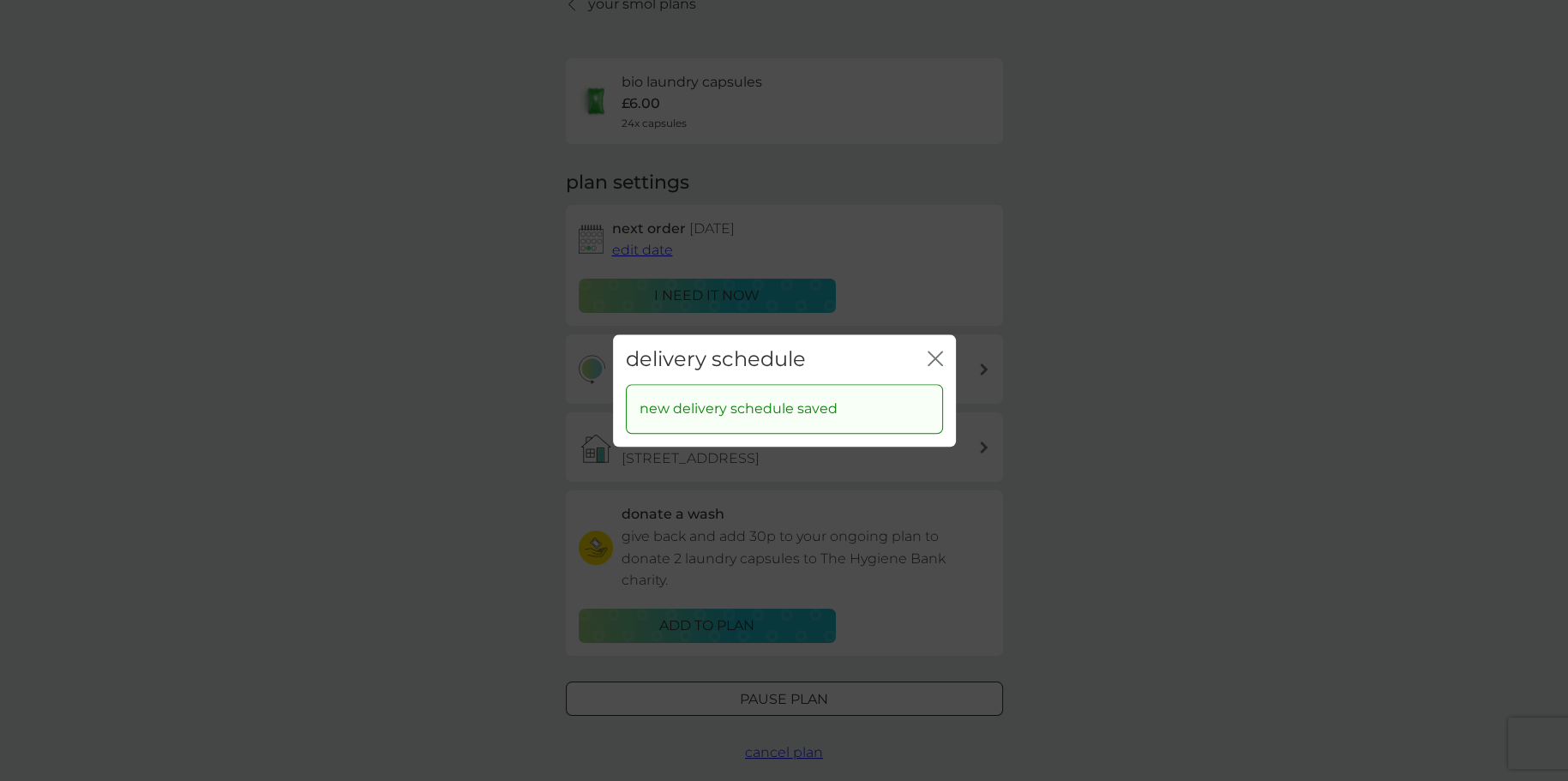
click at [937, 353] on icon "close" at bounding box center [935, 358] width 16 height 16
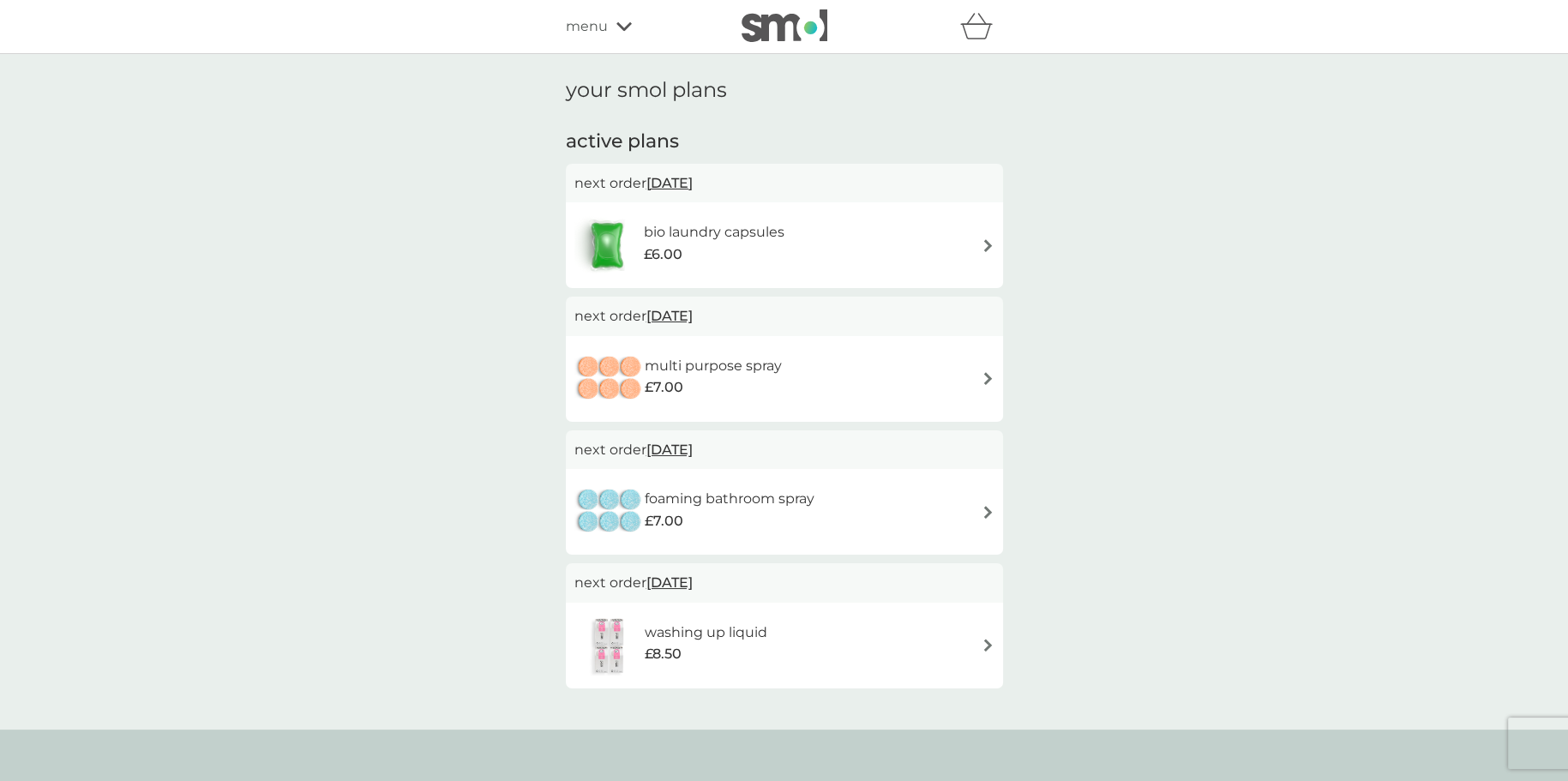
click at [966, 372] on div "multi purpose spray £7.00" at bounding box center [784, 378] width 420 height 60
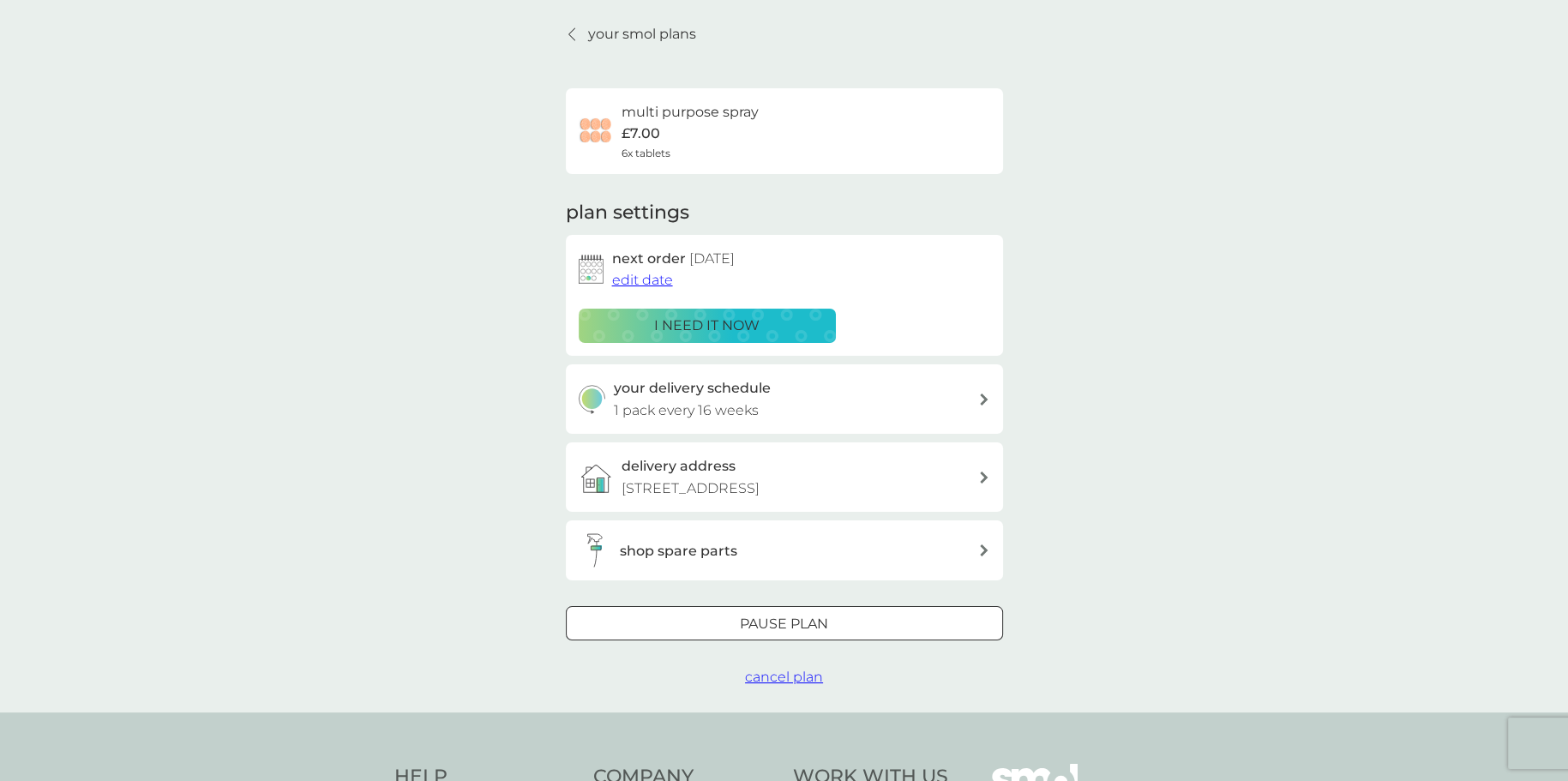
scroll to position [85, 0]
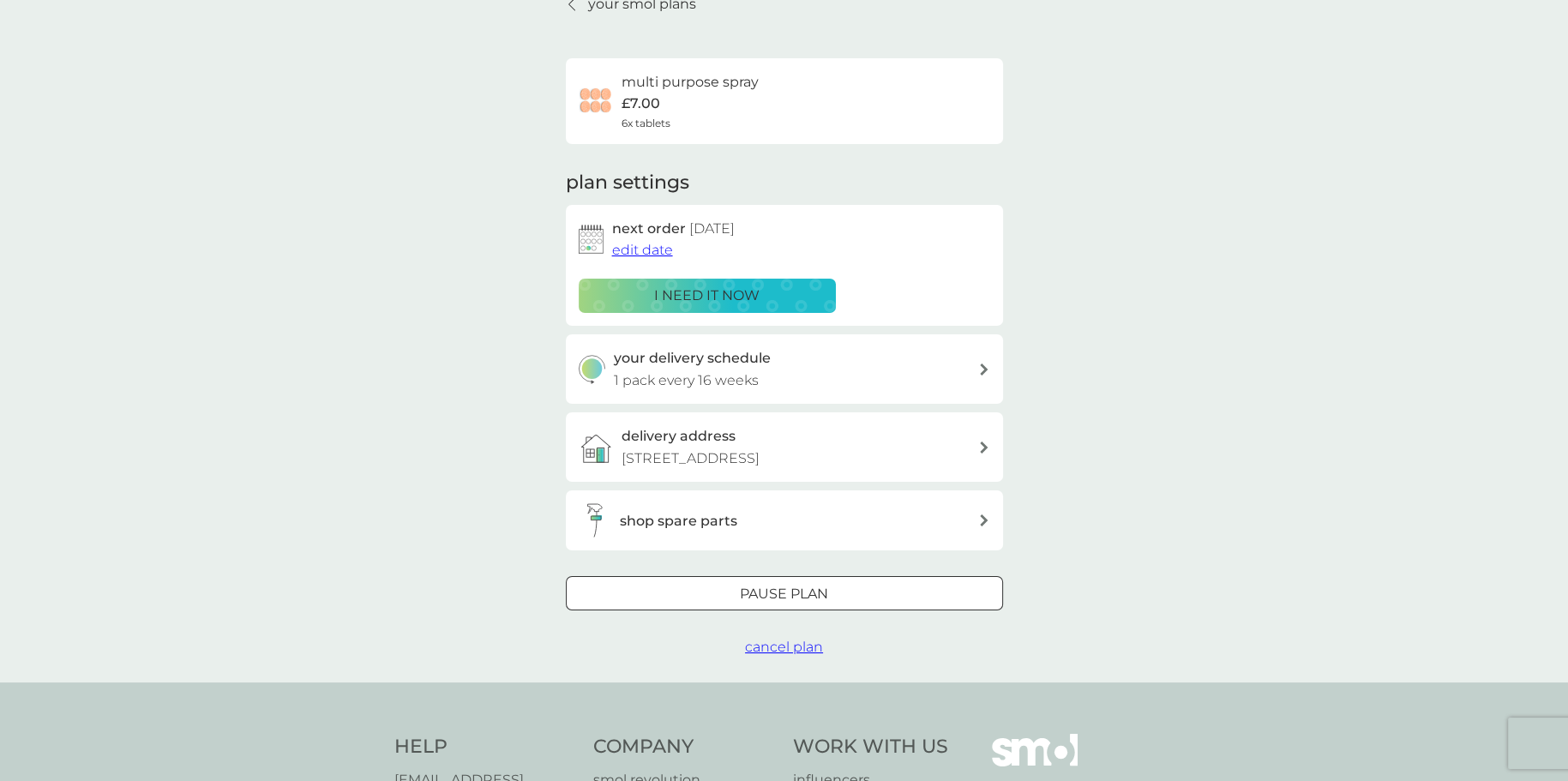
click at [968, 375] on div "your delivery schedule 1 pack every 16 weeks" at bounding box center [796, 369] width 364 height 43
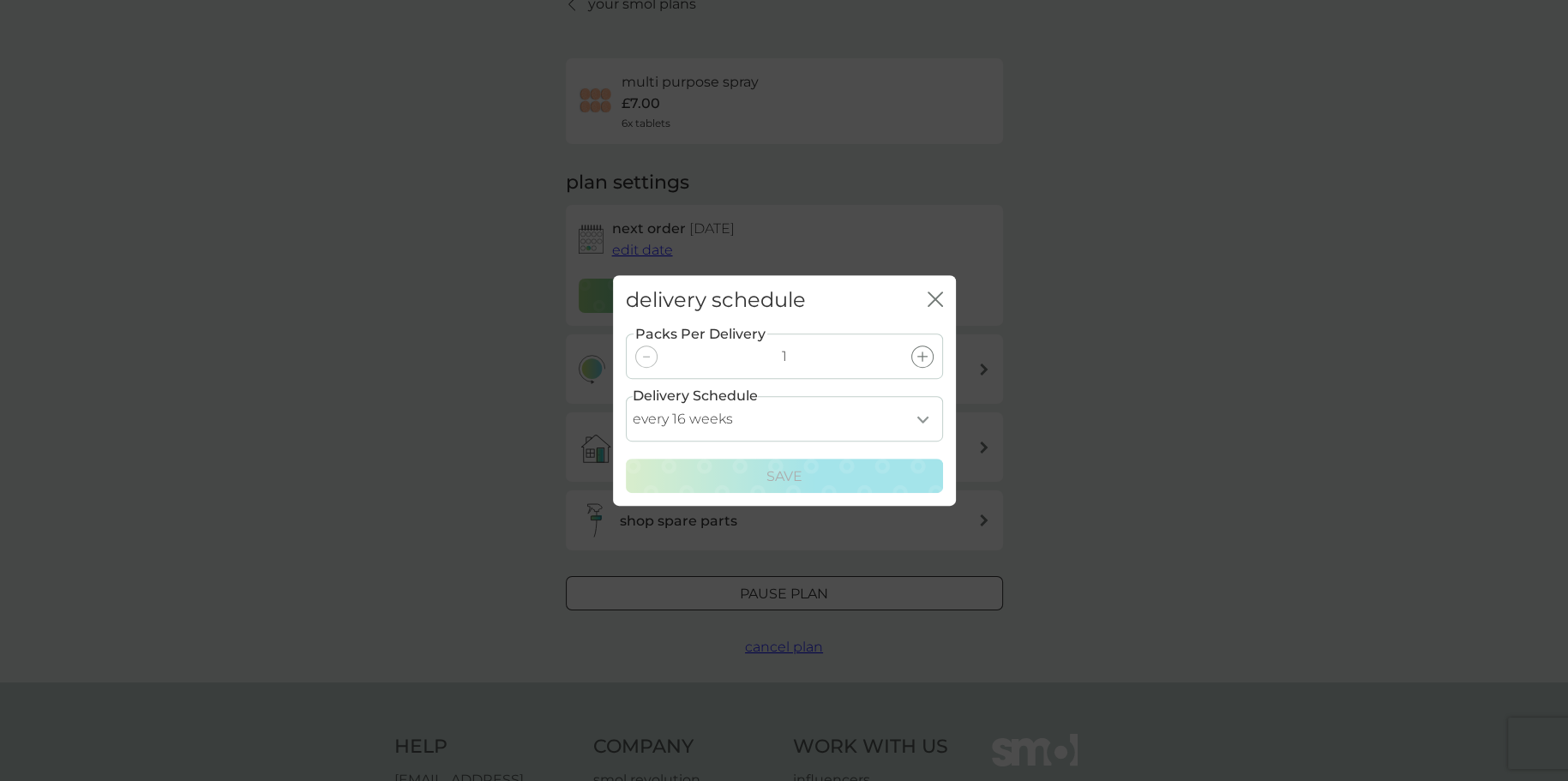
click at [916, 417] on select "every 1 week every 2 weeks every 3 weeks every 4 weeks every 5 weeks every 6 we…" at bounding box center [784, 418] width 318 height 45
select select "84"
click at [626, 396] on select "every 1 week every 2 weeks every 3 weeks every 4 weeks every 5 weeks every 6 we…" at bounding box center [784, 418] width 318 height 45
click at [833, 476] on div "Save" at bounding box center [784, 476] width 295 height 23
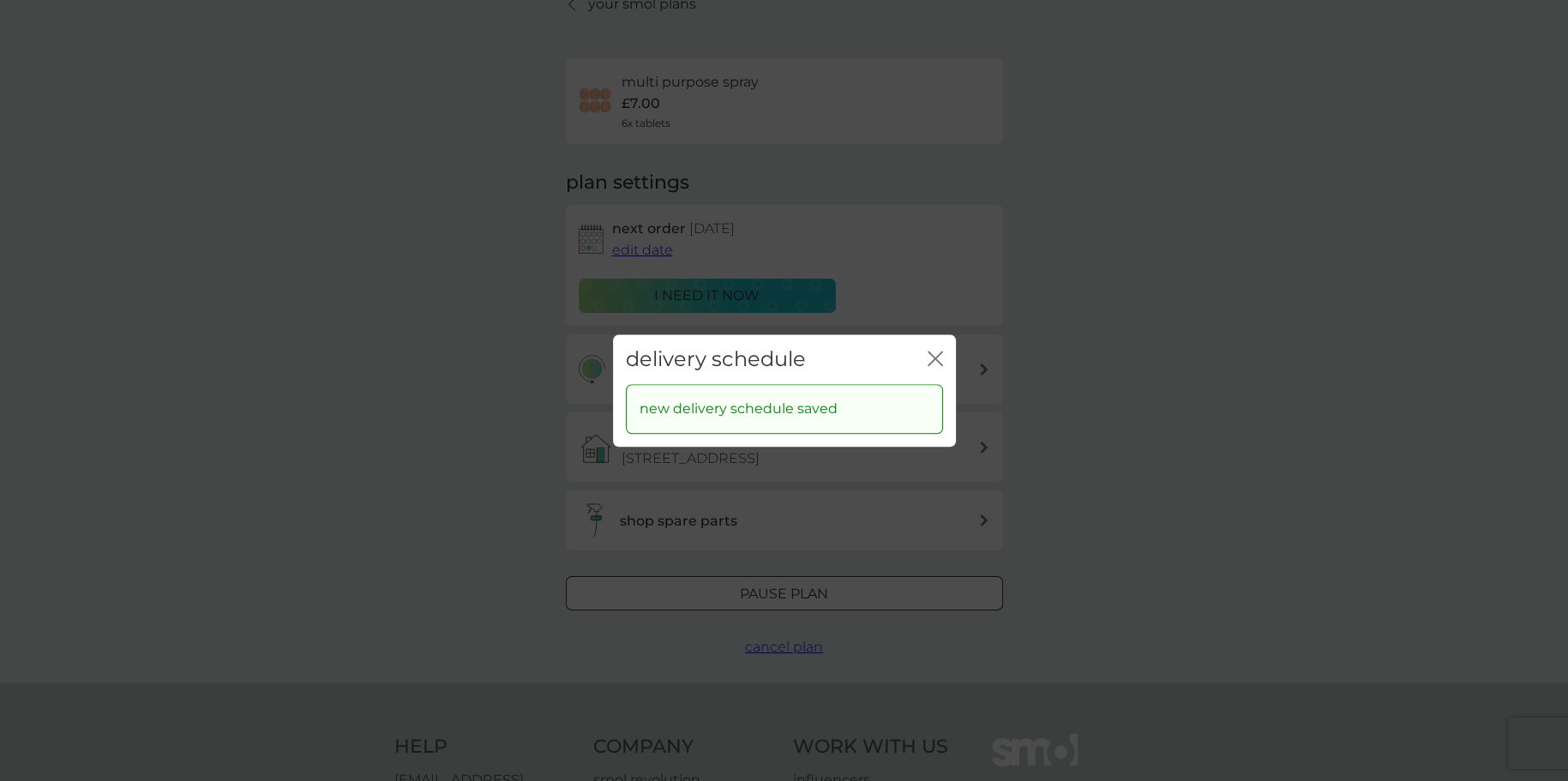
click at [1060, 451] on div "delivery schedule close new delivery schedule saved" at bounding box center [784, 390] width 1568 height 781
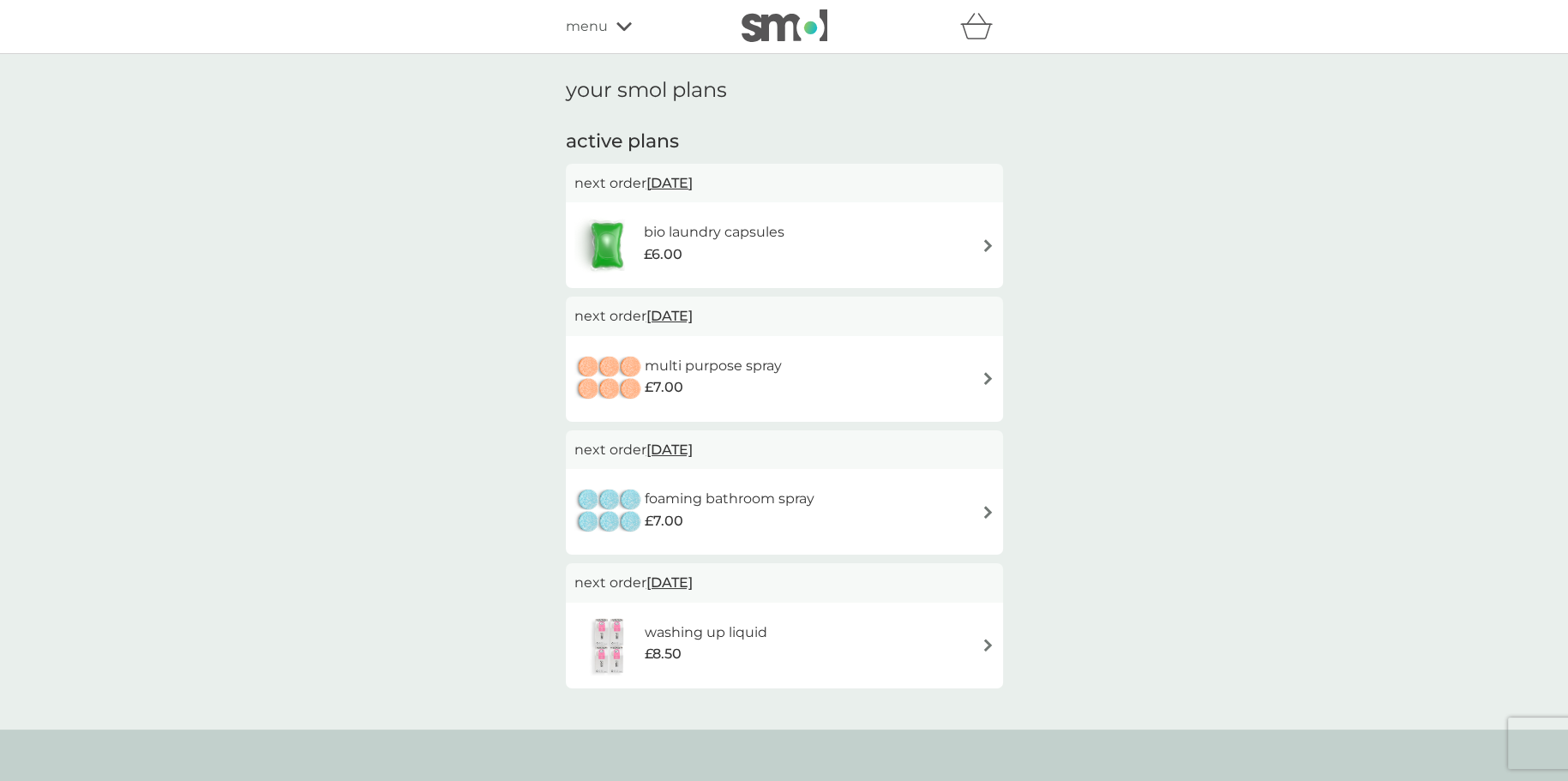
click at [934, 507] on div "foaming bathroom spray £7.00" at bounding box center [784, 511] width 420 height 60
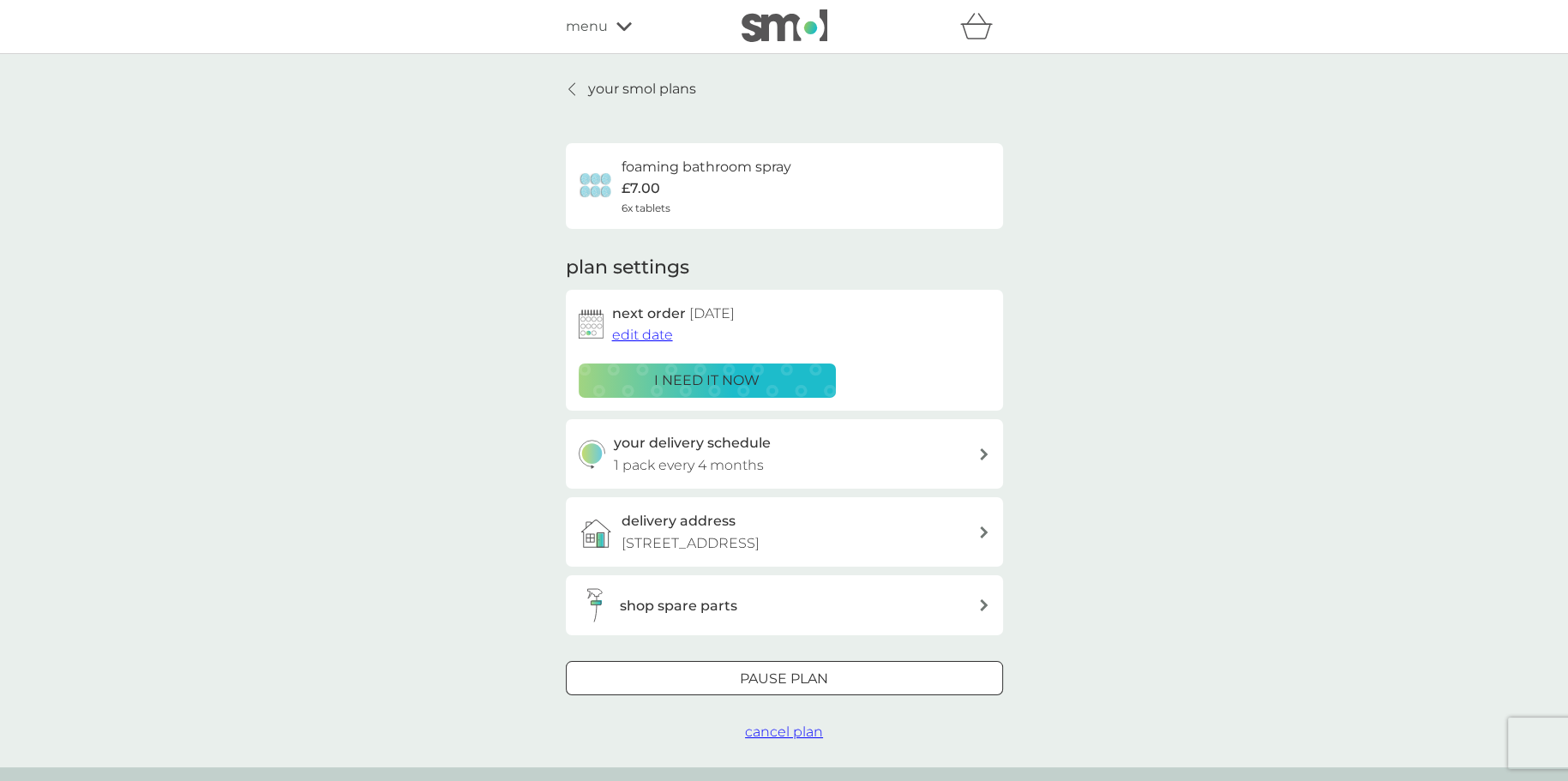
click at [902, 462] on div "your delivery schedule 1 pack every 4 months" at bounding box center [796, 454] width 364 height 43
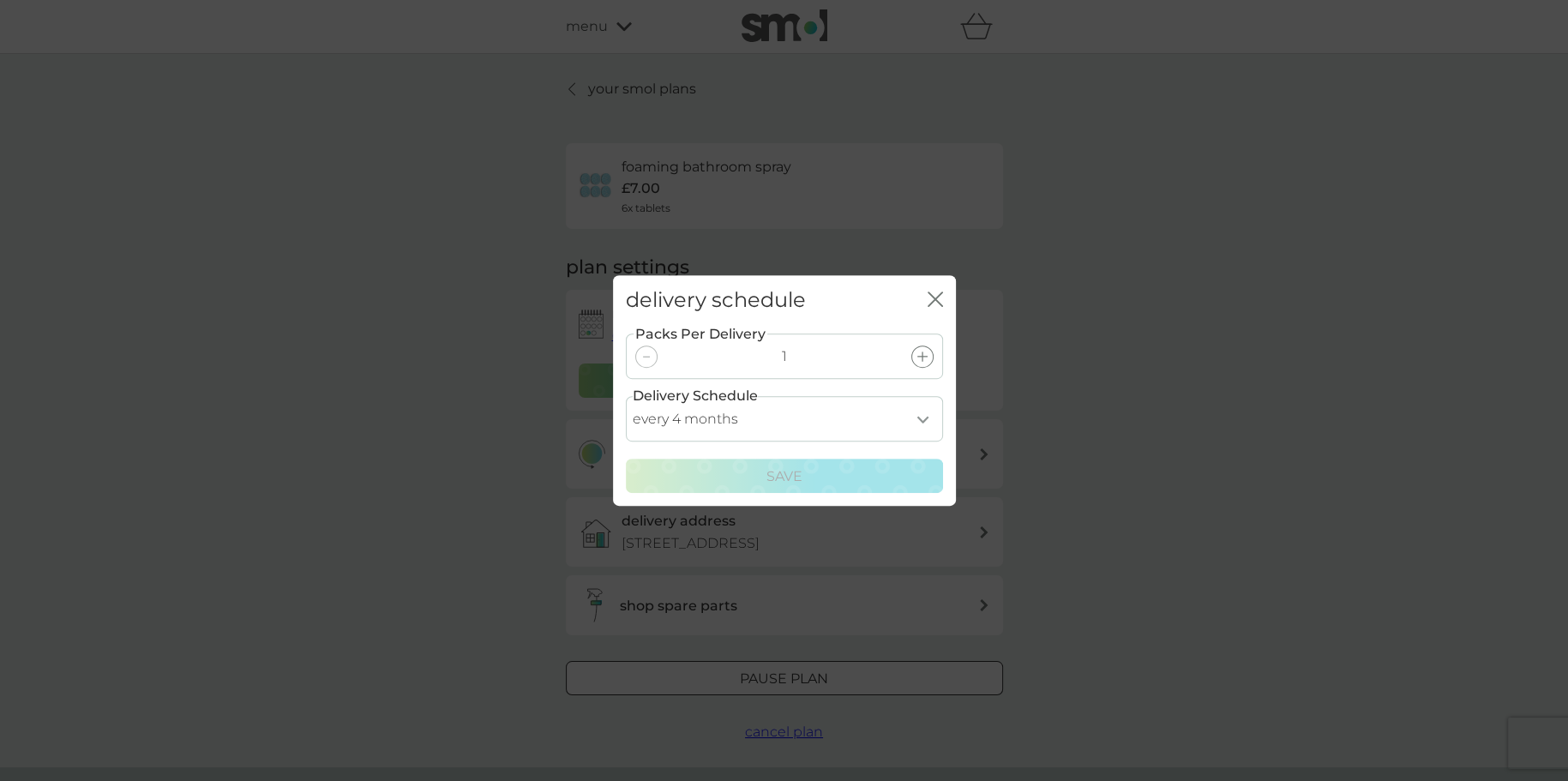
click at [918, 420] on select "every 1 month every 2 months every 3 months every 4 months every 5 months every…" at bounding box center [784, 418] width 318 height 45
select select "3"
click at [626, 396] on select "every 1 month every 2 months every 3 months every 4 months every 5 months every…" at bounding box center [784, 418] width 318 height 45
click at [870, 481] on div "Save" at bounding box center [784, 476] width 295 height 23
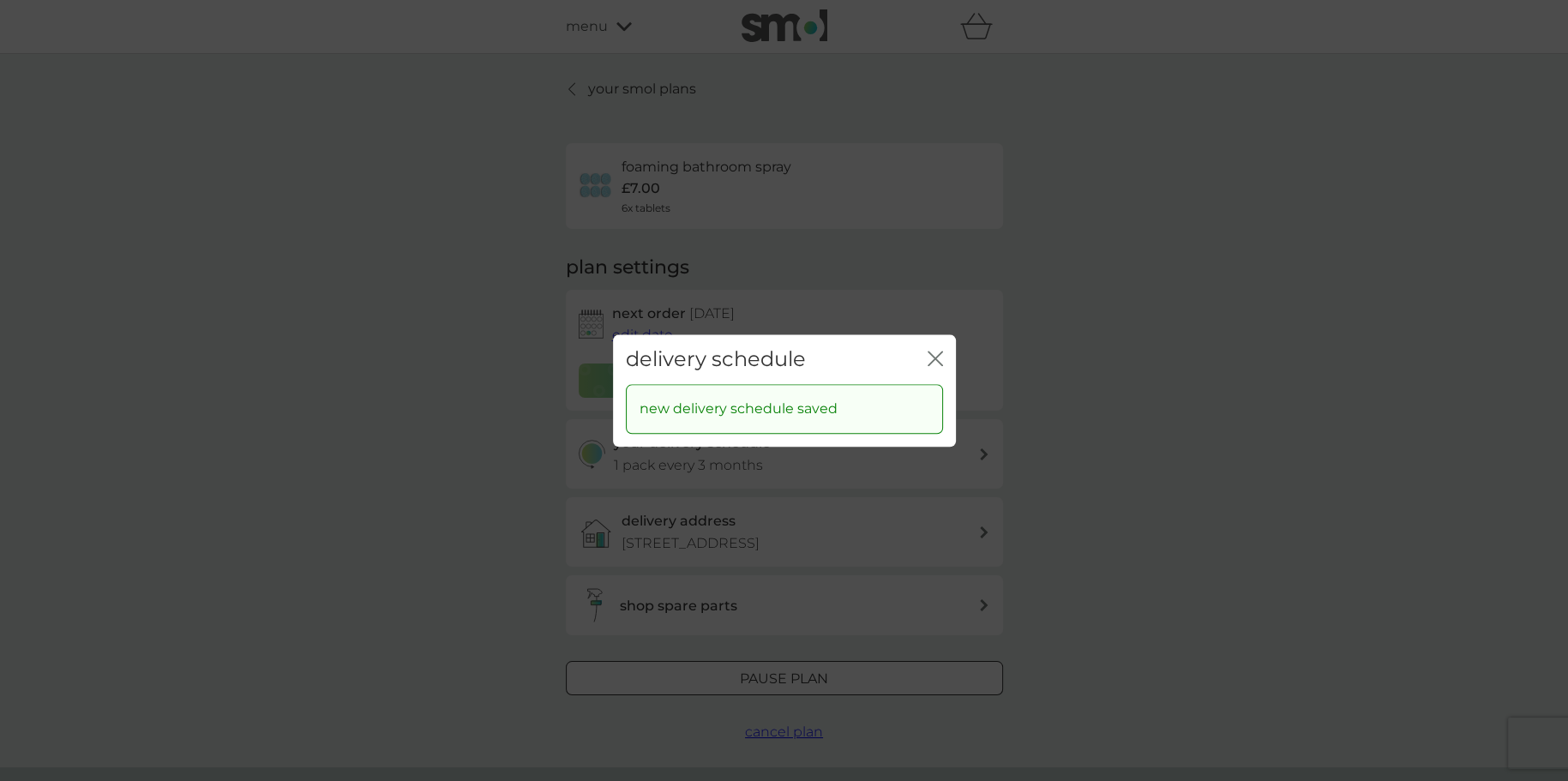
click at [1097, 469] on div "delivery schedule close new delivery schedule saved" at bounding box center [784, 390] width 1568 height 781
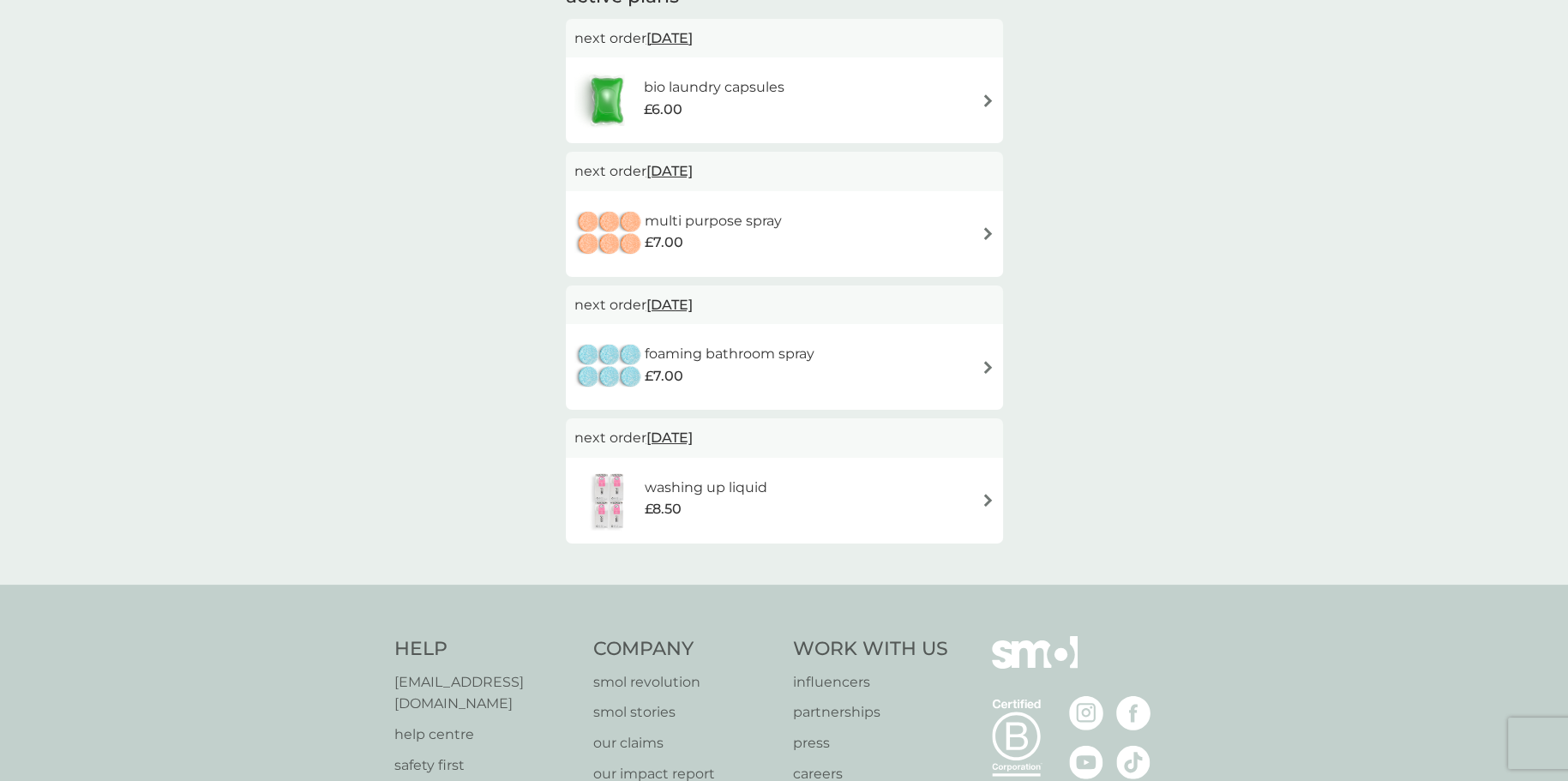
scroll to position [172, 0]
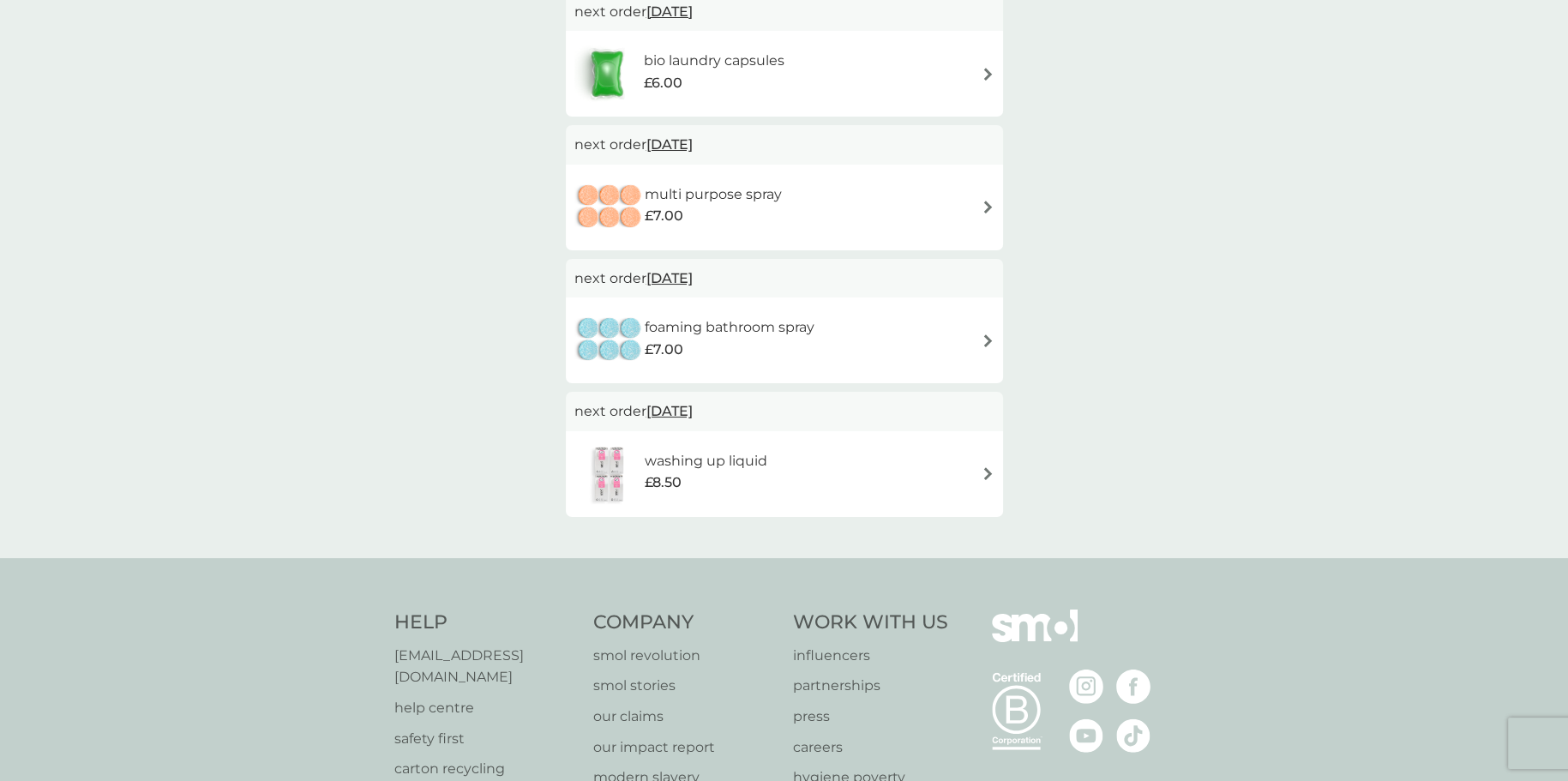
click at [733, 463] on h6 "washing up liquid" at bounding box center [705, 462] width 122 height 23
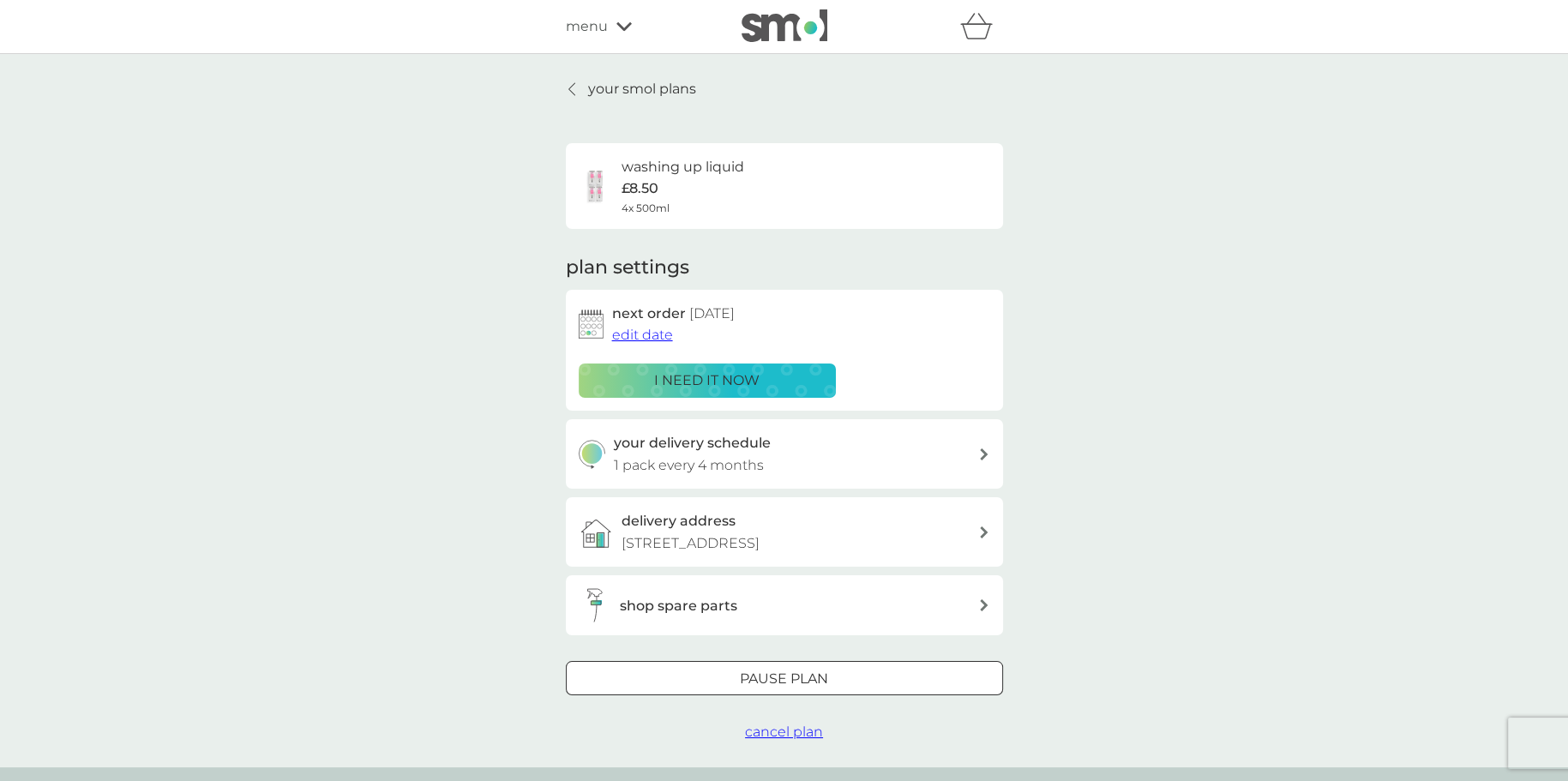
click at [731, 465] on p "1 pack every 4 months" at bounding box center [688, 466] width 150 height 23
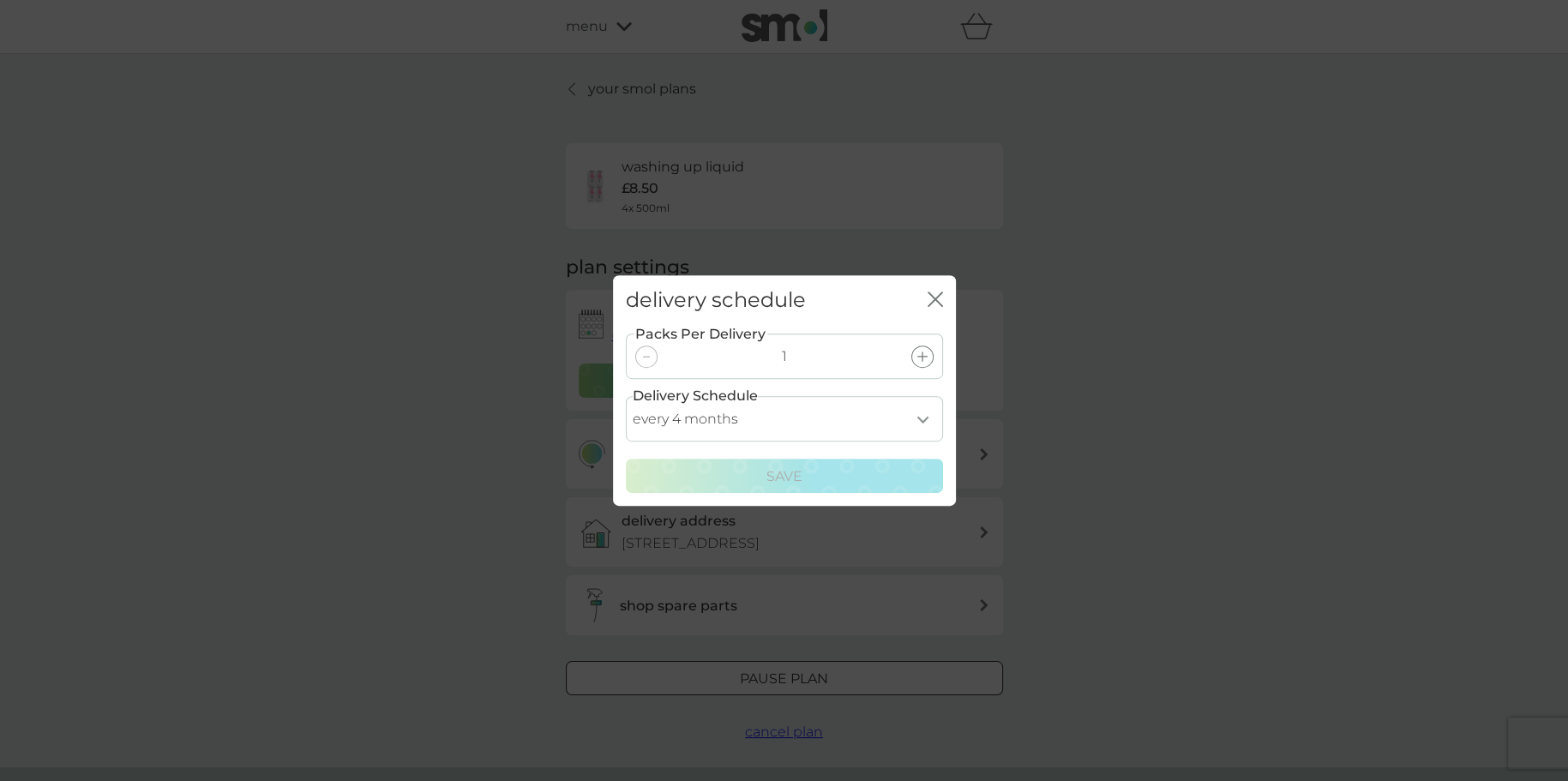
click at [881, 418] on select "every 1 month every 2 months every 3 months every 4 months every 5 months every…" at bounding box center [784, 418] width 318 height 45
select select "6"
click at [626, 396] on select "every 1 month every 2 months every 3 months every 4 months every 5 months every…" at bounding box center [784, 418] width 318 height 45
click at [762, 472] on div "Save" at bounding box center [784, 476] width 295 height 23
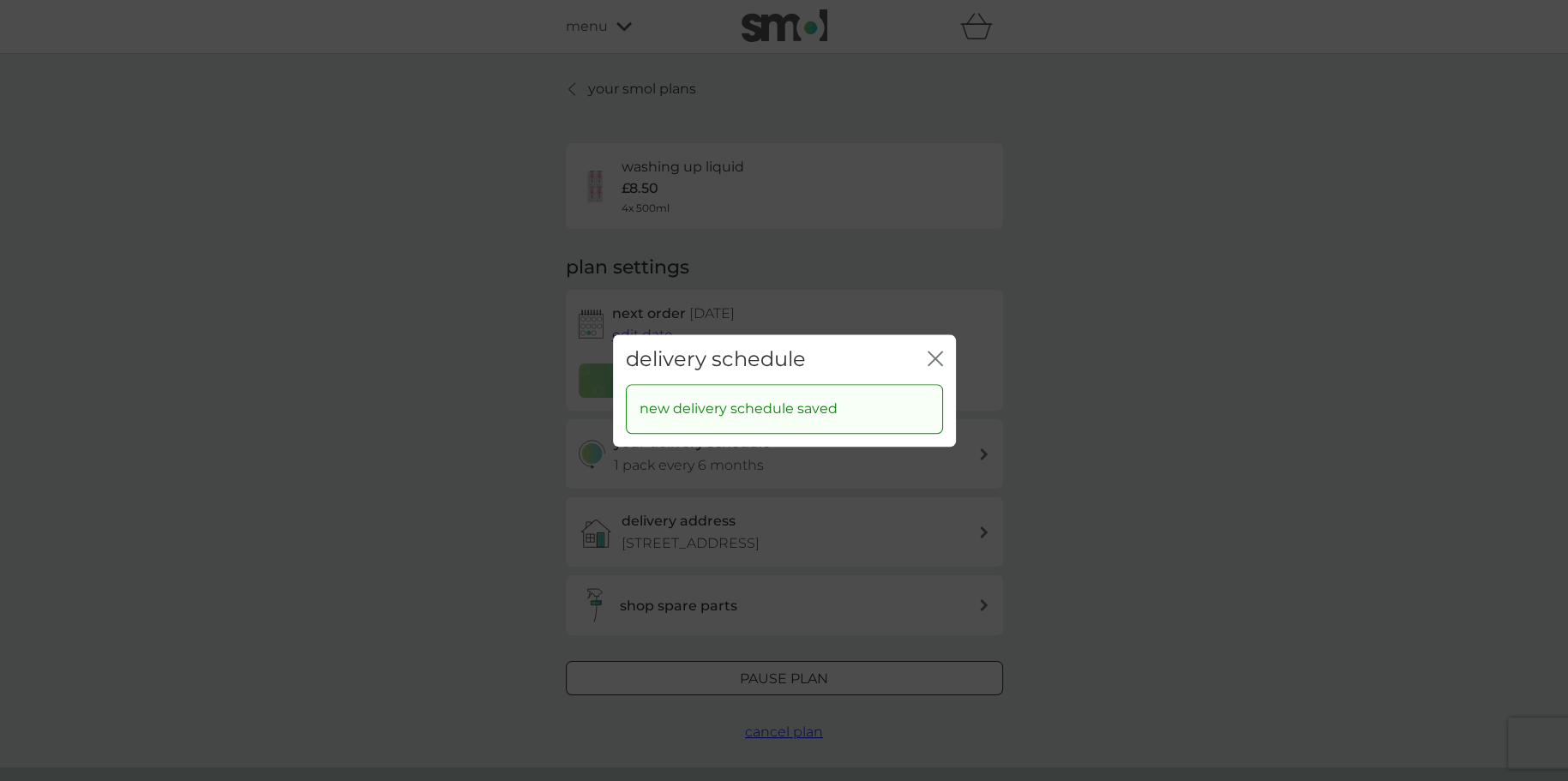
click at [935, 358] on icon "close" at bounding box center [939, 358] width 7 height 14
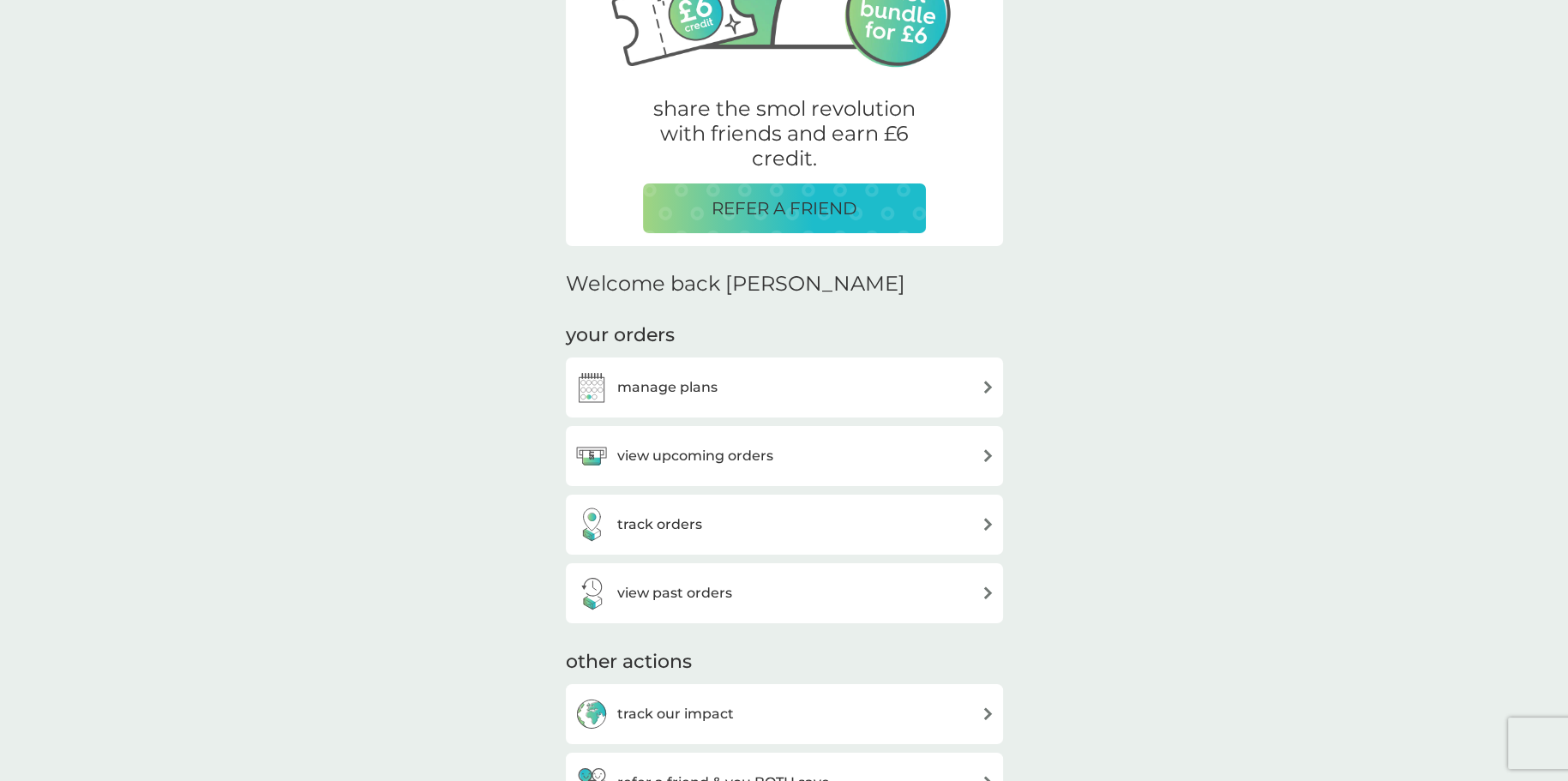
scroll to position [343, 0]
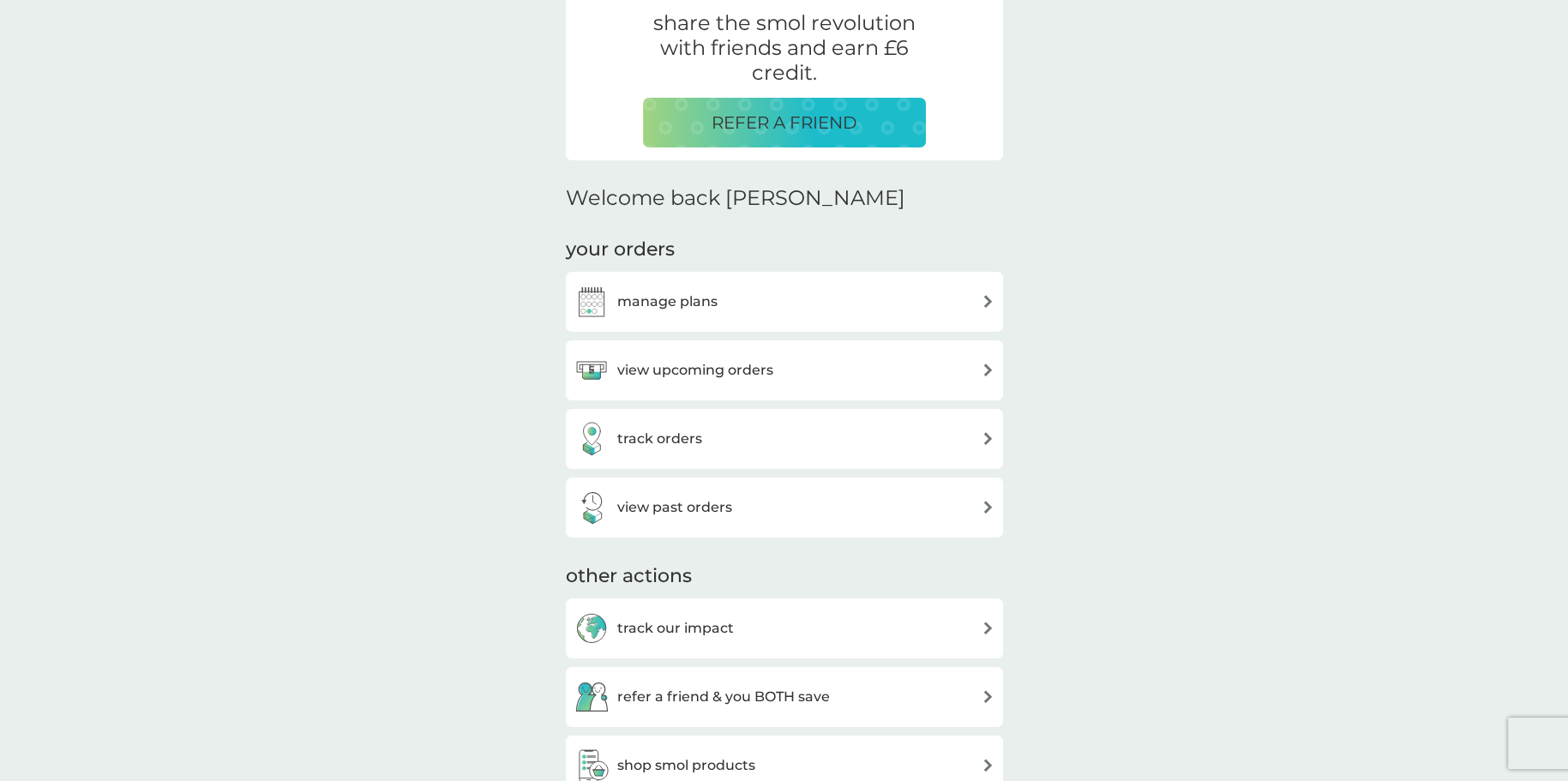
click at [666, 306] on h3 "manage plans" at bounding box center [667, 302] width 101 height 23
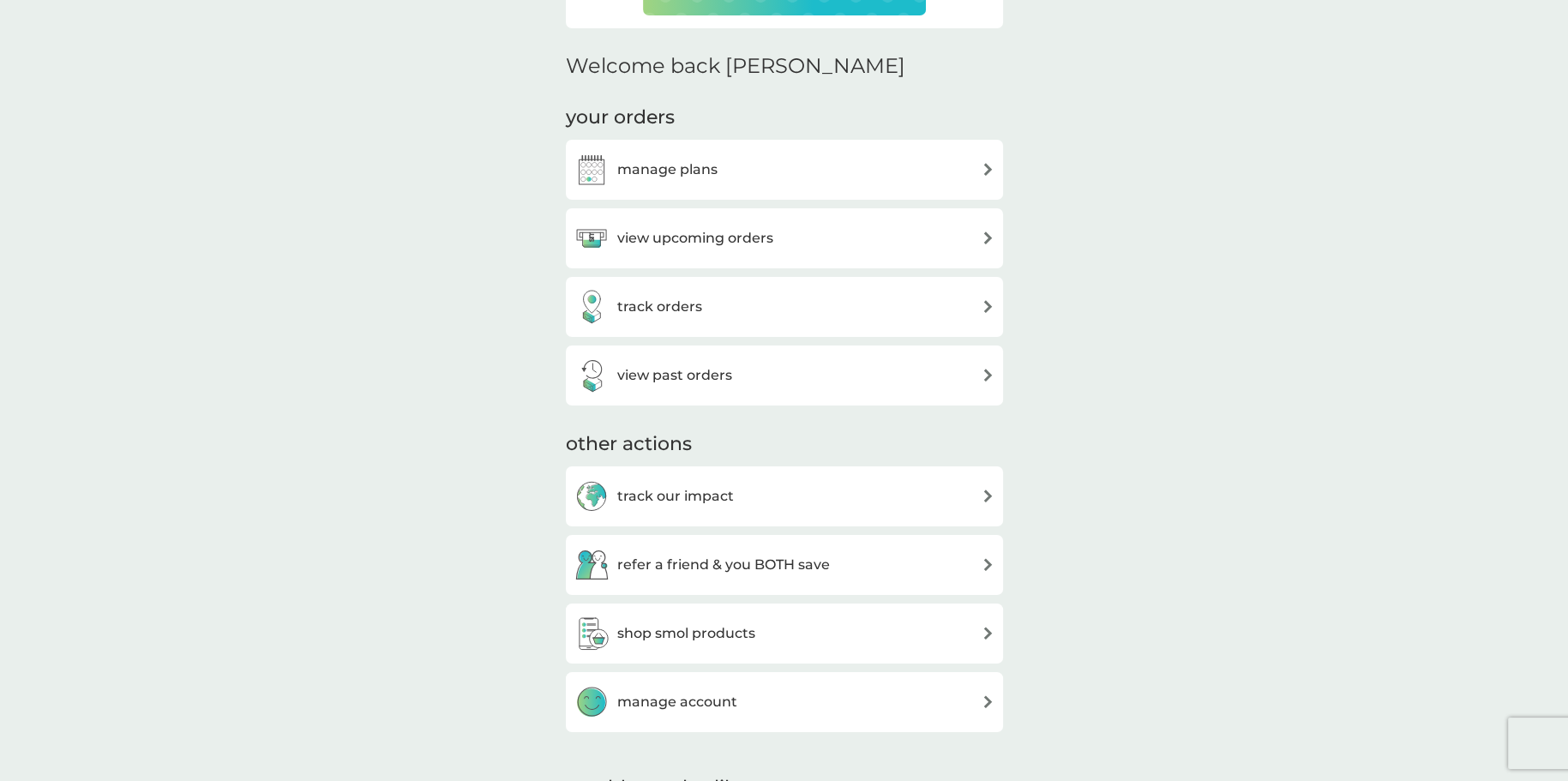
scroll to position [515, 0]
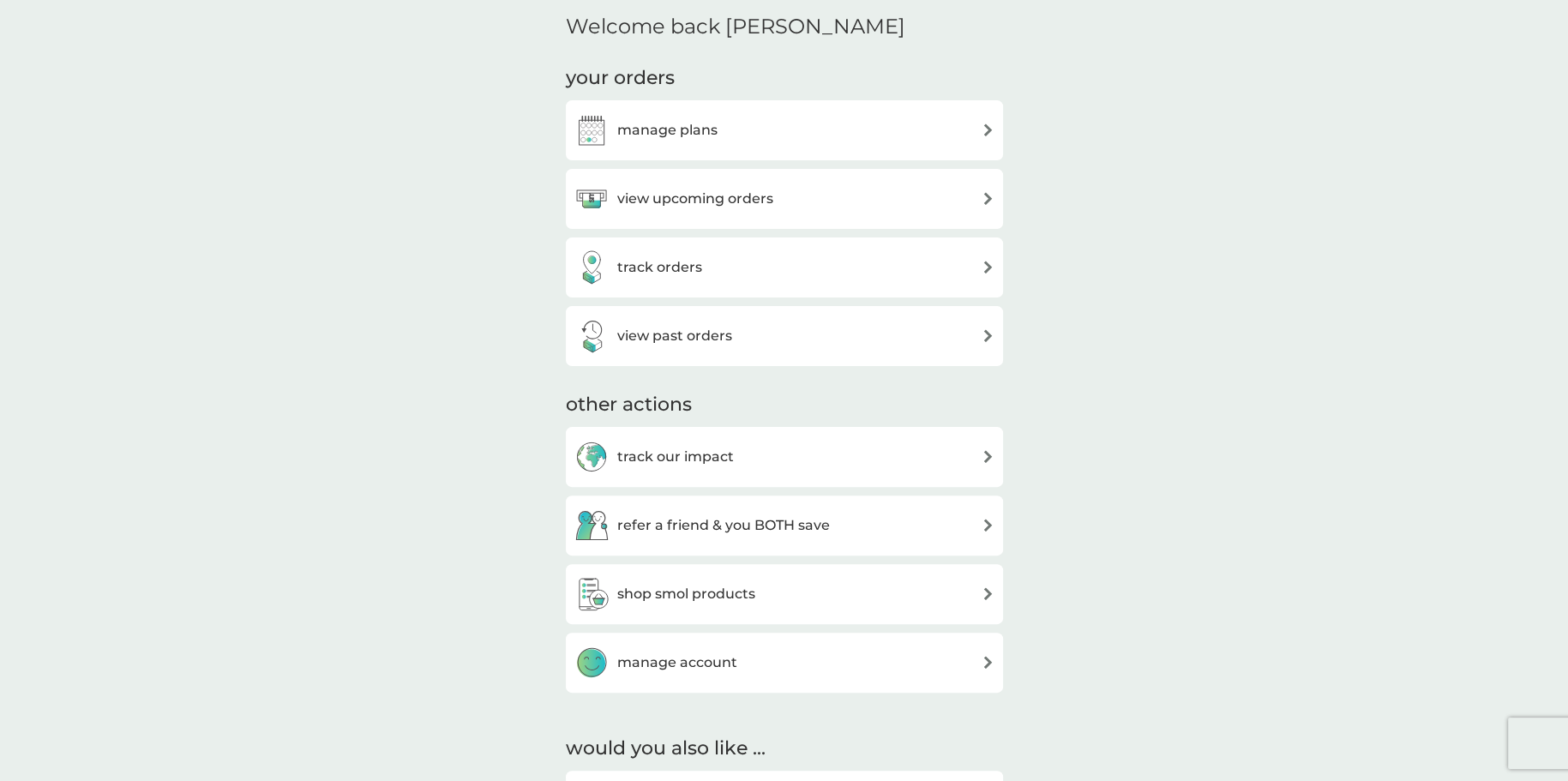
click at [646, 343] on h3 "view past orders" at bounding box center [674, 336] width 115 height 23
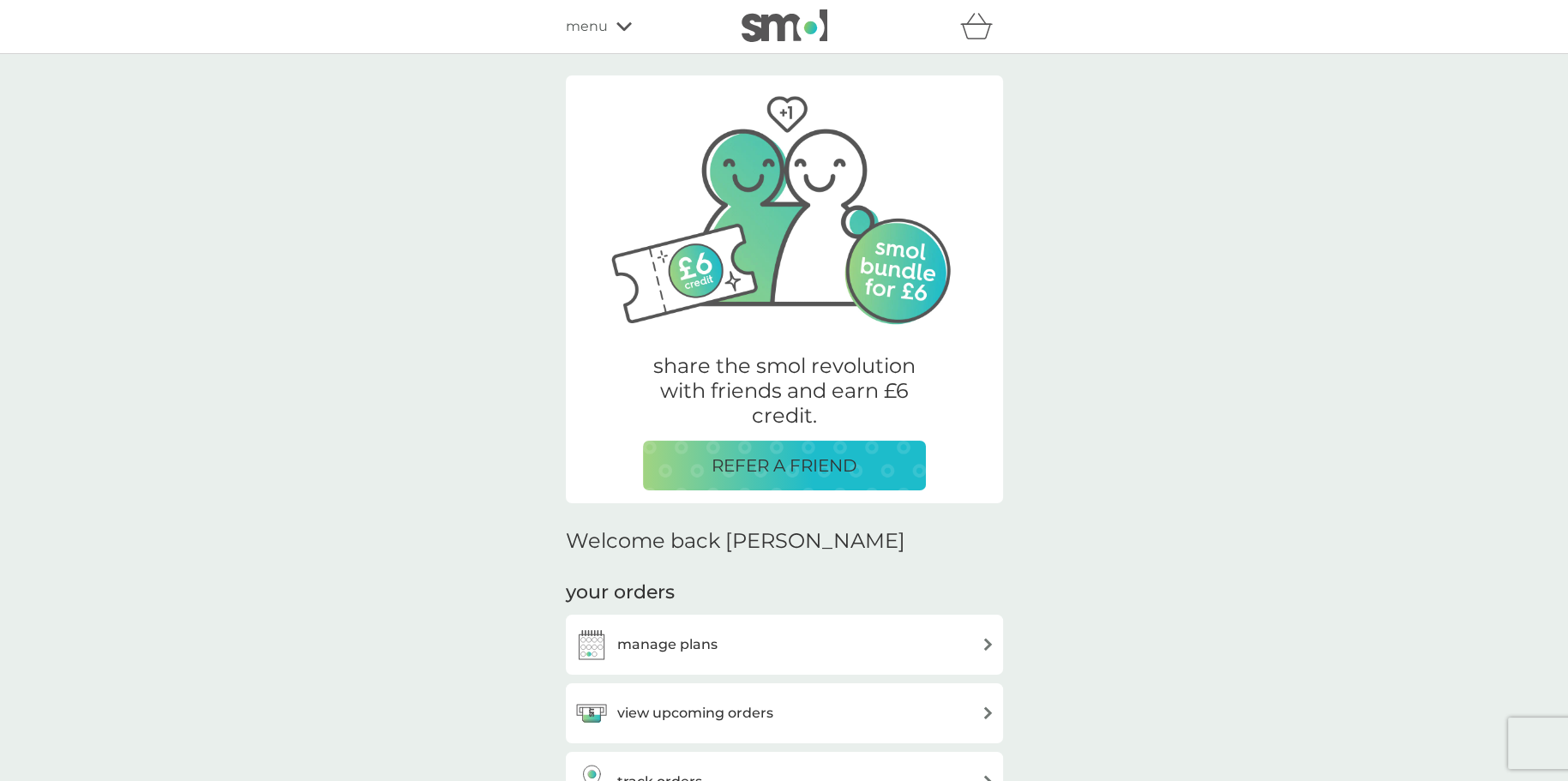
scroll to position [515, 0]
